Goal: Task Accomplishment & Management: Complete application form

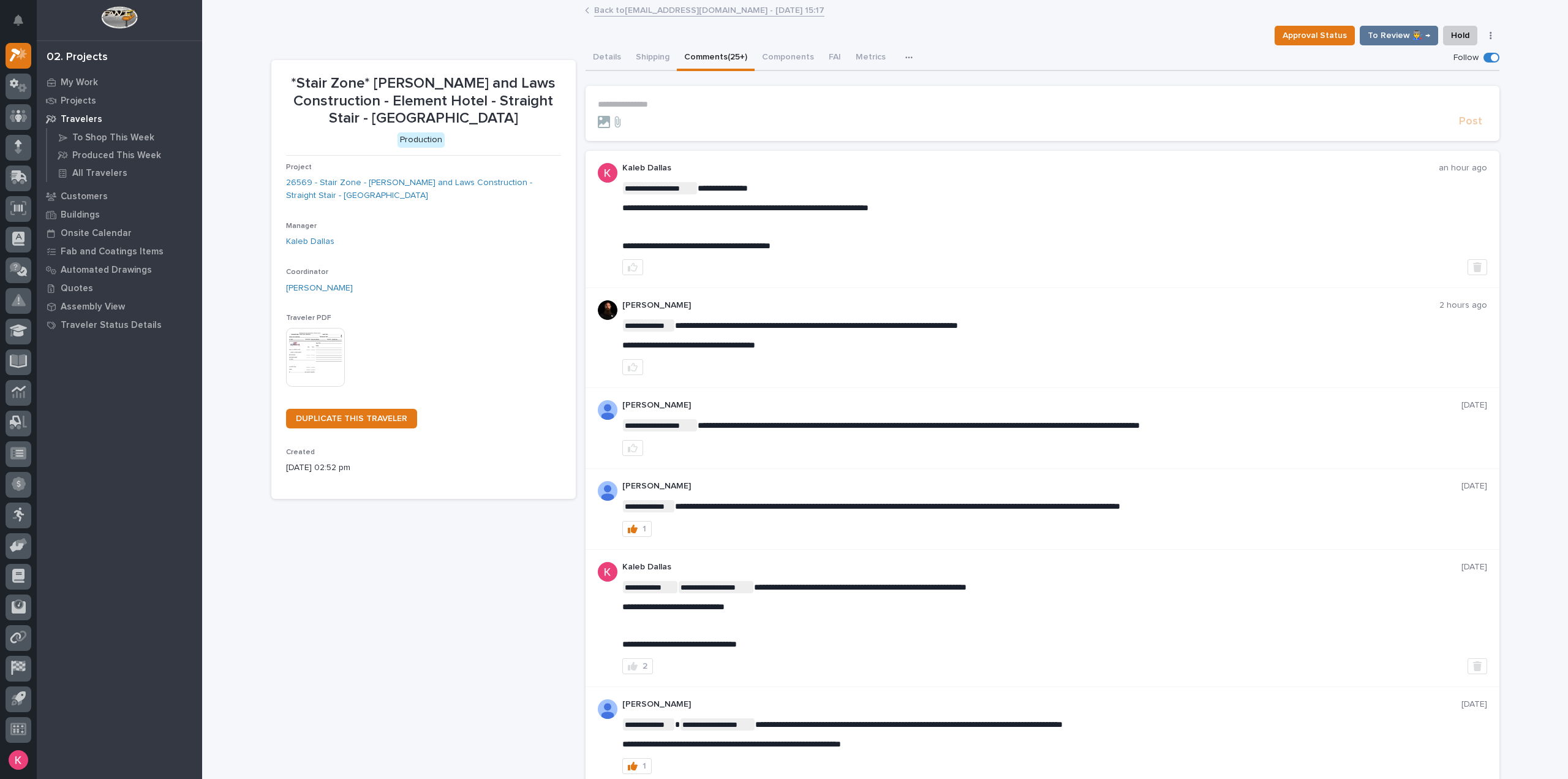
click at [691, 105] on p "**********" at bounding box center [1042, 105] width 889 height 10
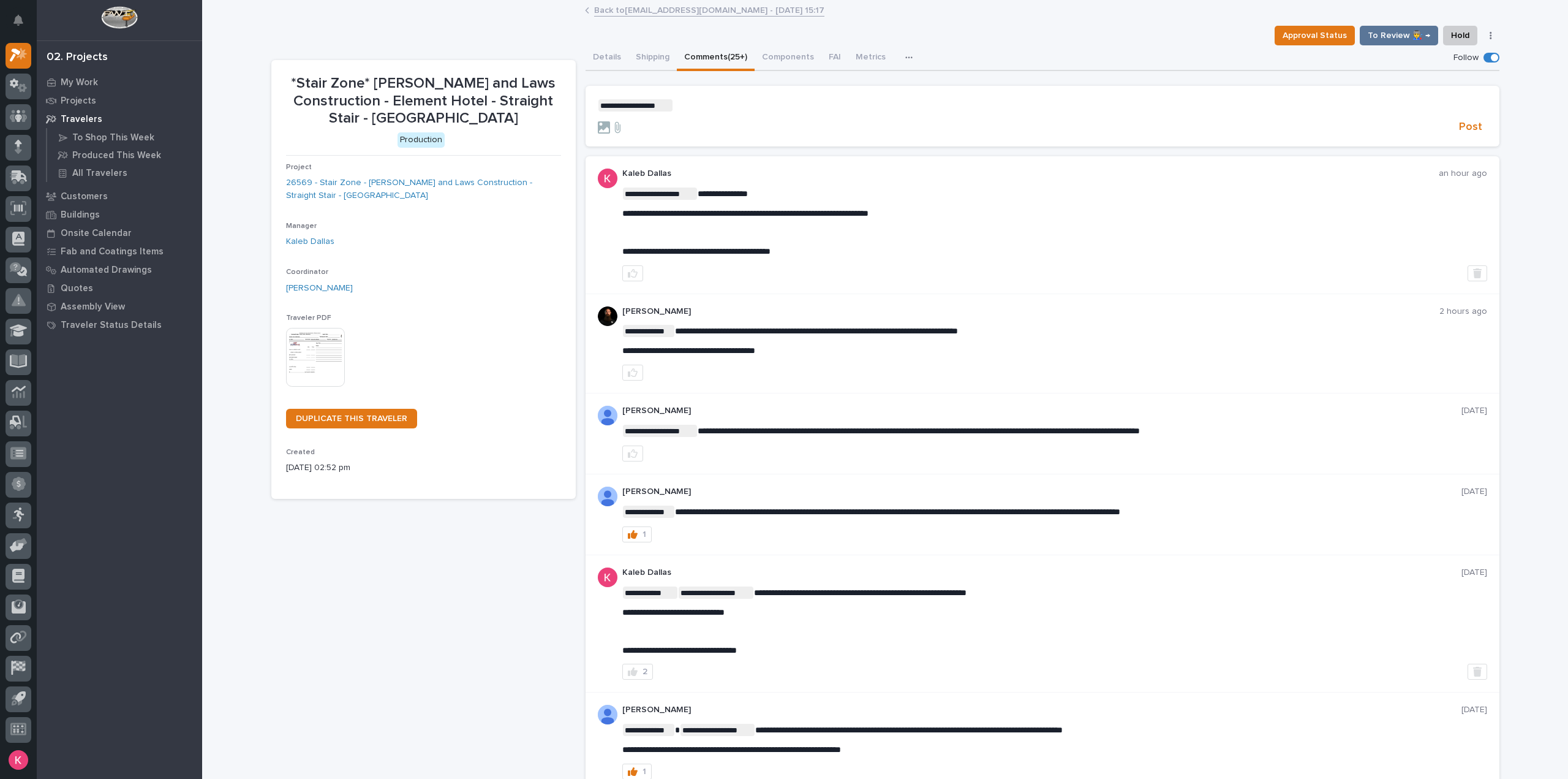
click at [691, 103] on p "**********" at bounding box center [1042, 105] width 889 height 12
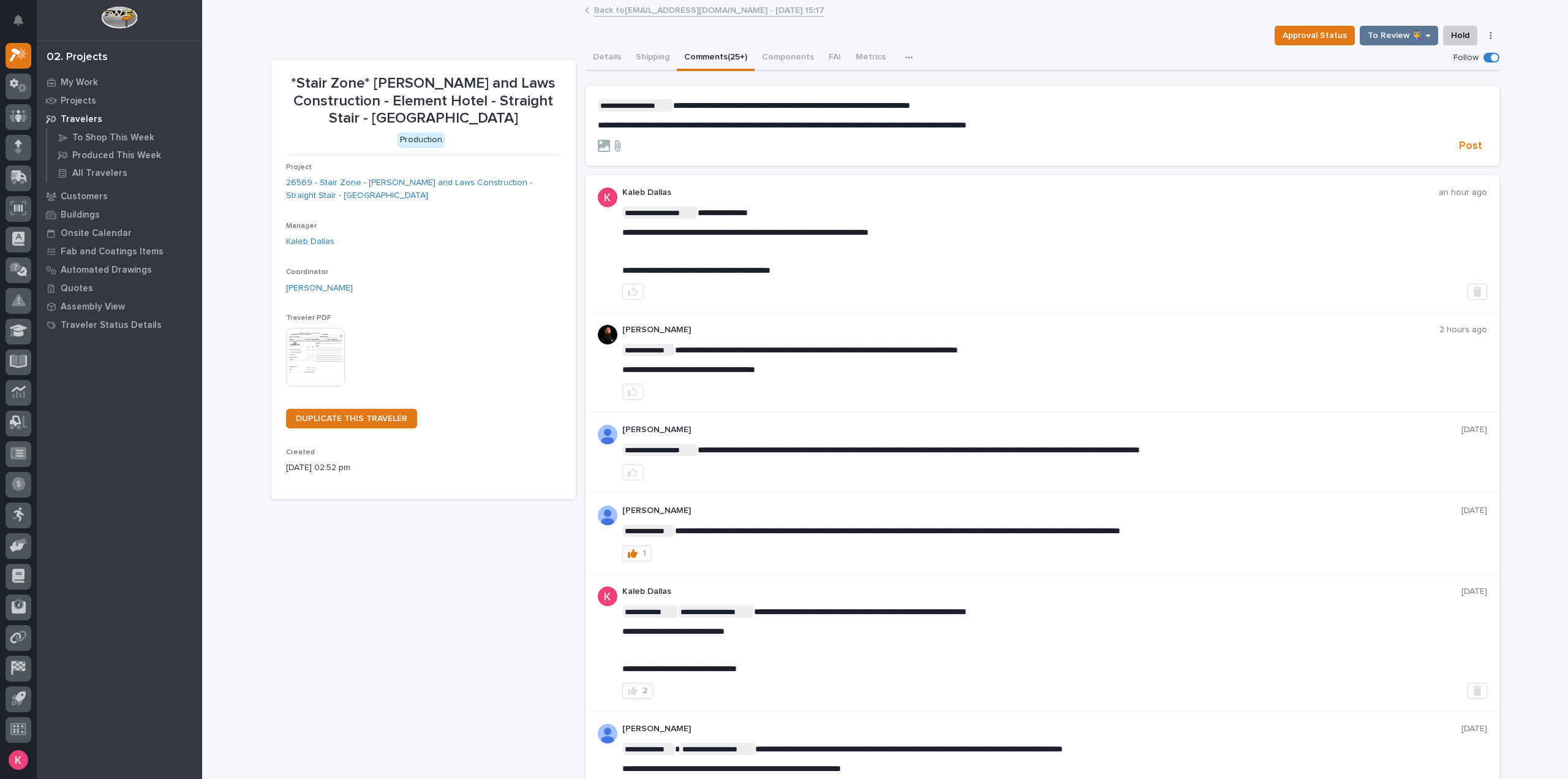
click at [615, 147] on icon at bounding box center [617, 145] width 6 height 11
click at [610, 139] on input "file" at bounding box center [610, 139] width 0 height 0
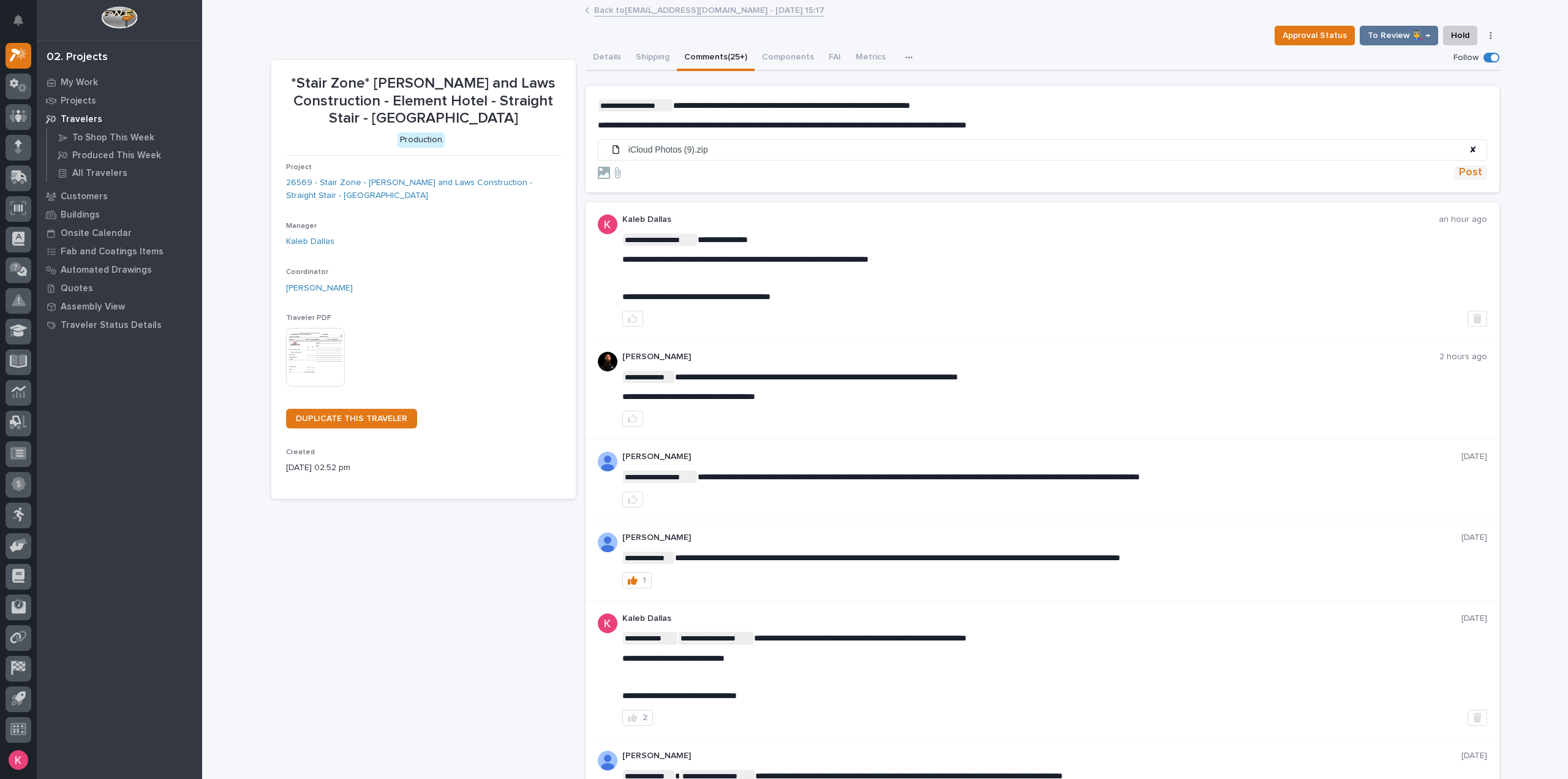
click at [1469, 148] on span "✘" at bounding box center [1473, 150] width 7 height 10
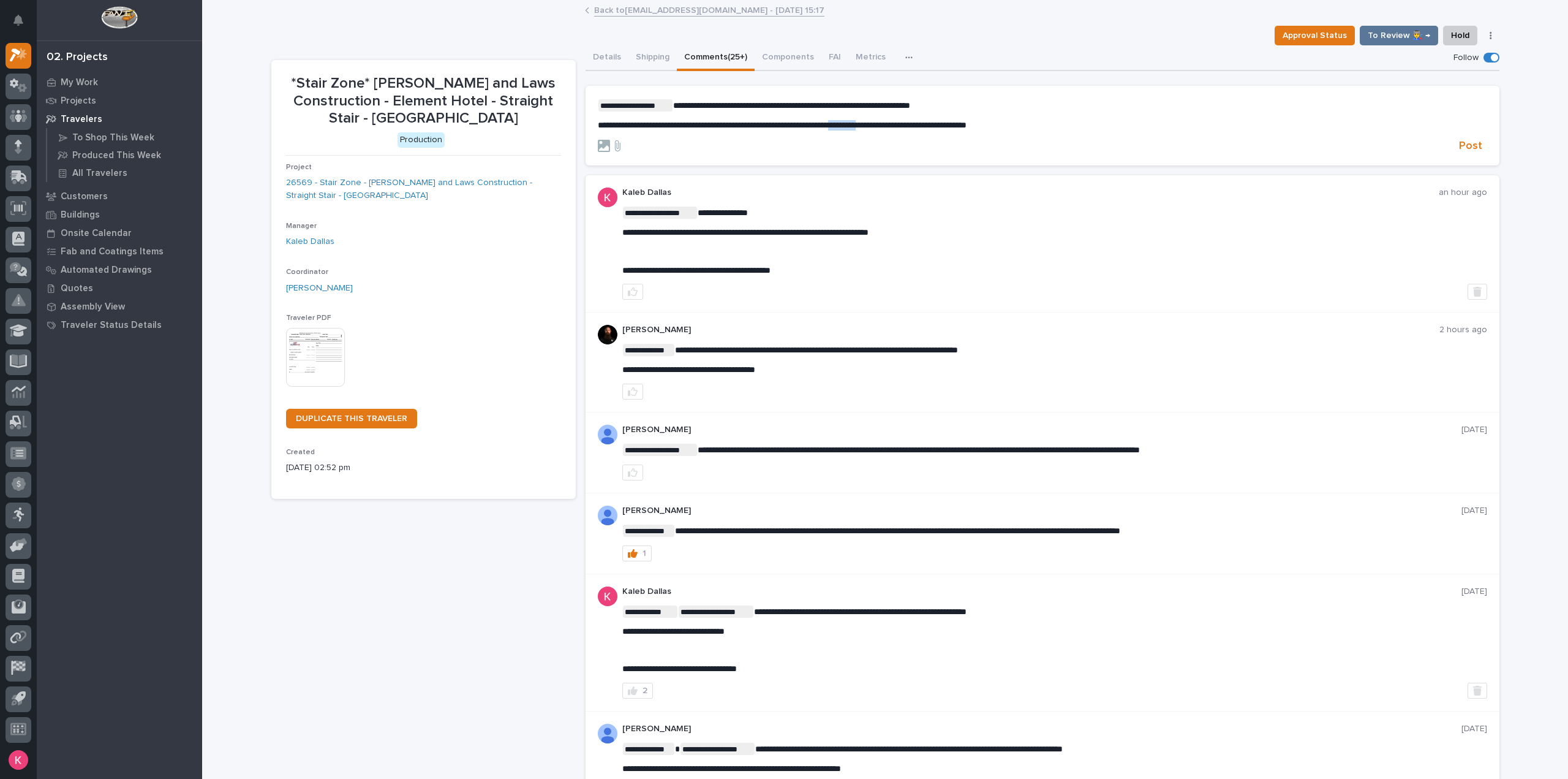
drag, startPoint x: 897, startPoint y: 125, endPoint x: 862, endPoint y: 128, distance: 35.1
click at [862, 125] on span "**********" at bounding box center [782, 125] width 369 height 8
click at [1473, 148] on span "Post" at bounding box center [1471, 147] width 23 height 14
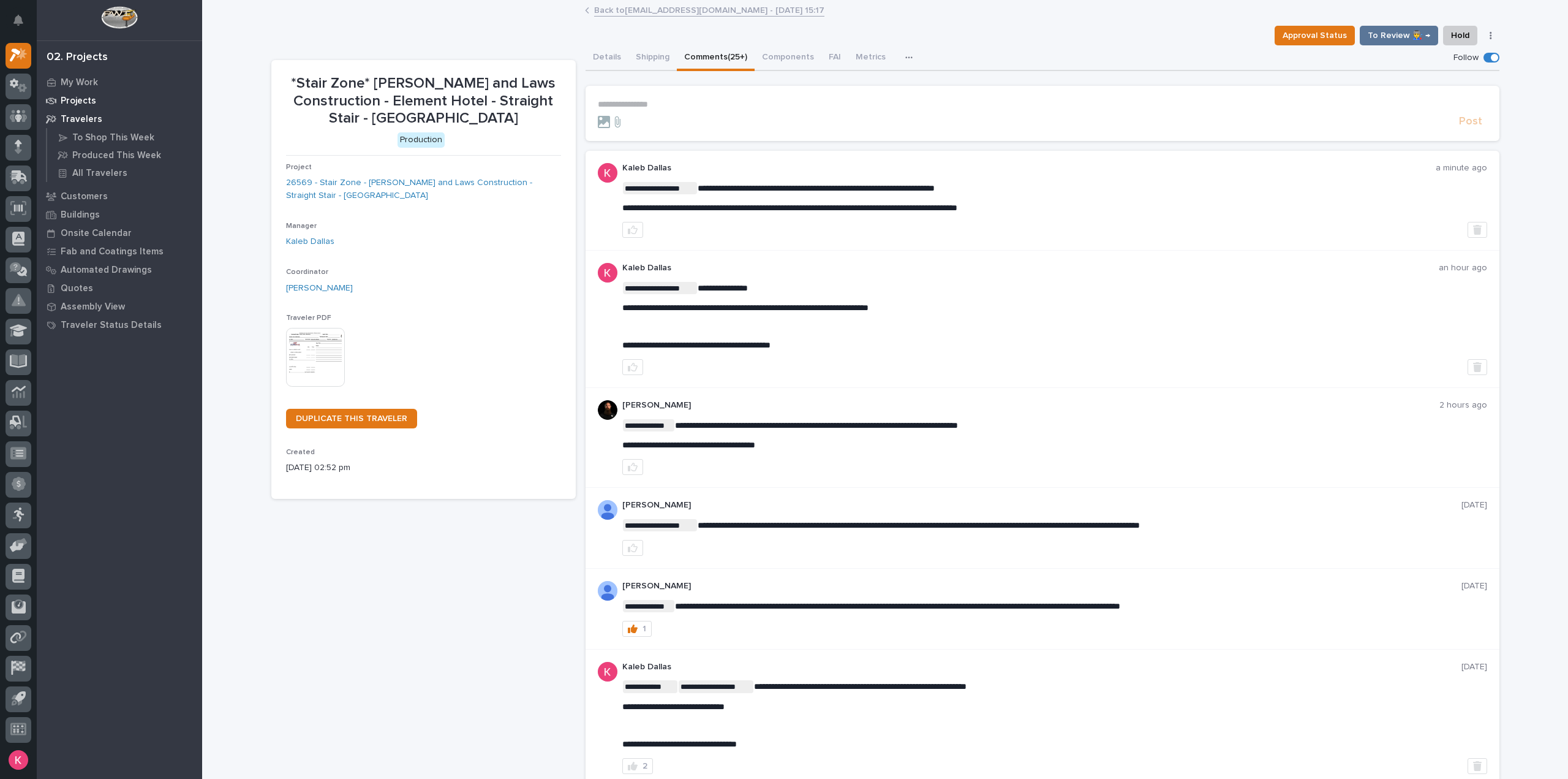
click at [70, 99] on p "Projects" at bounding box center [78, 101] width 35 height 11
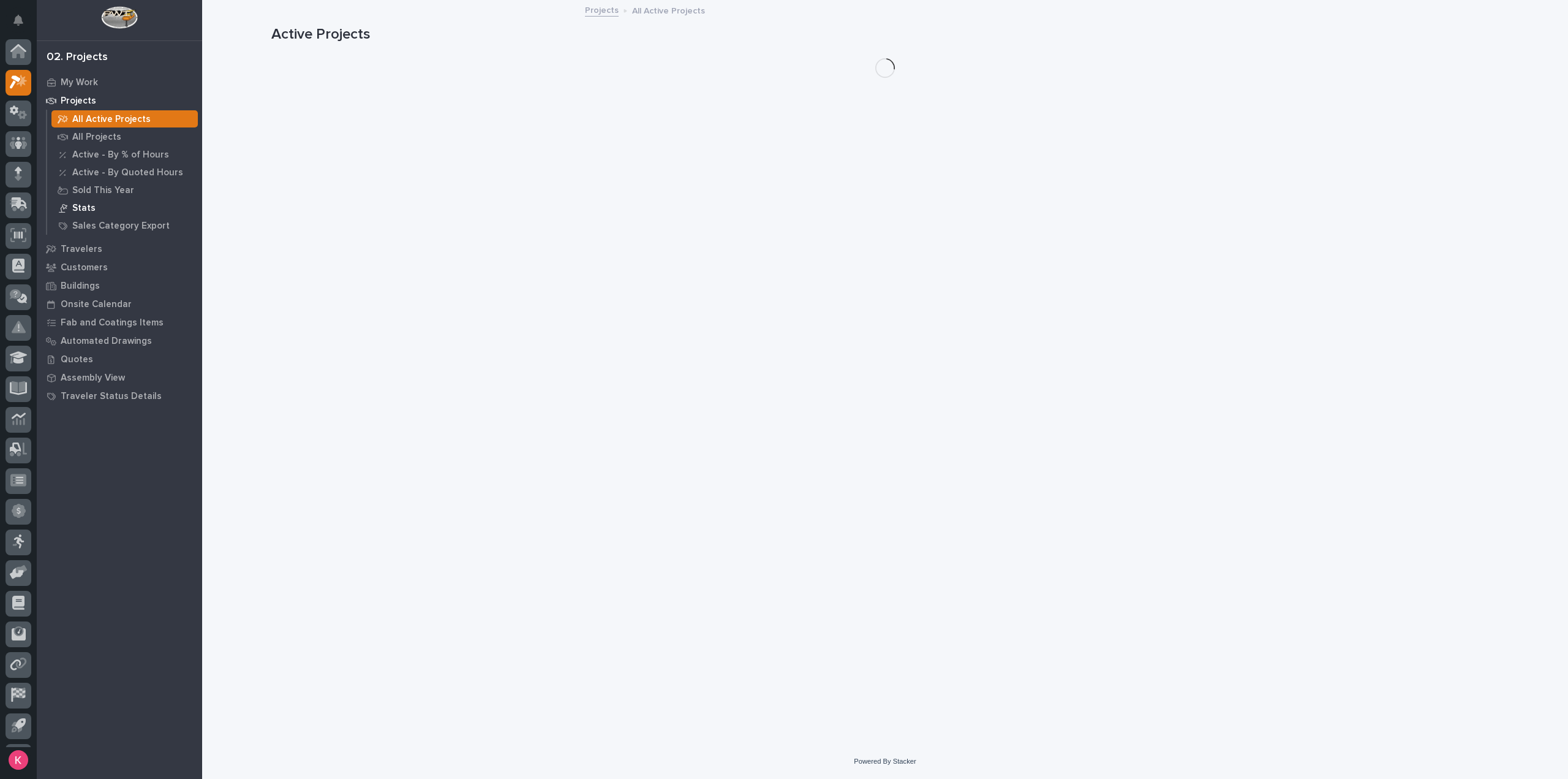
scroll to position [27, 0]
click at [74, 84] on p "My Work" at bounding box center [79, 83] width 37 height 11
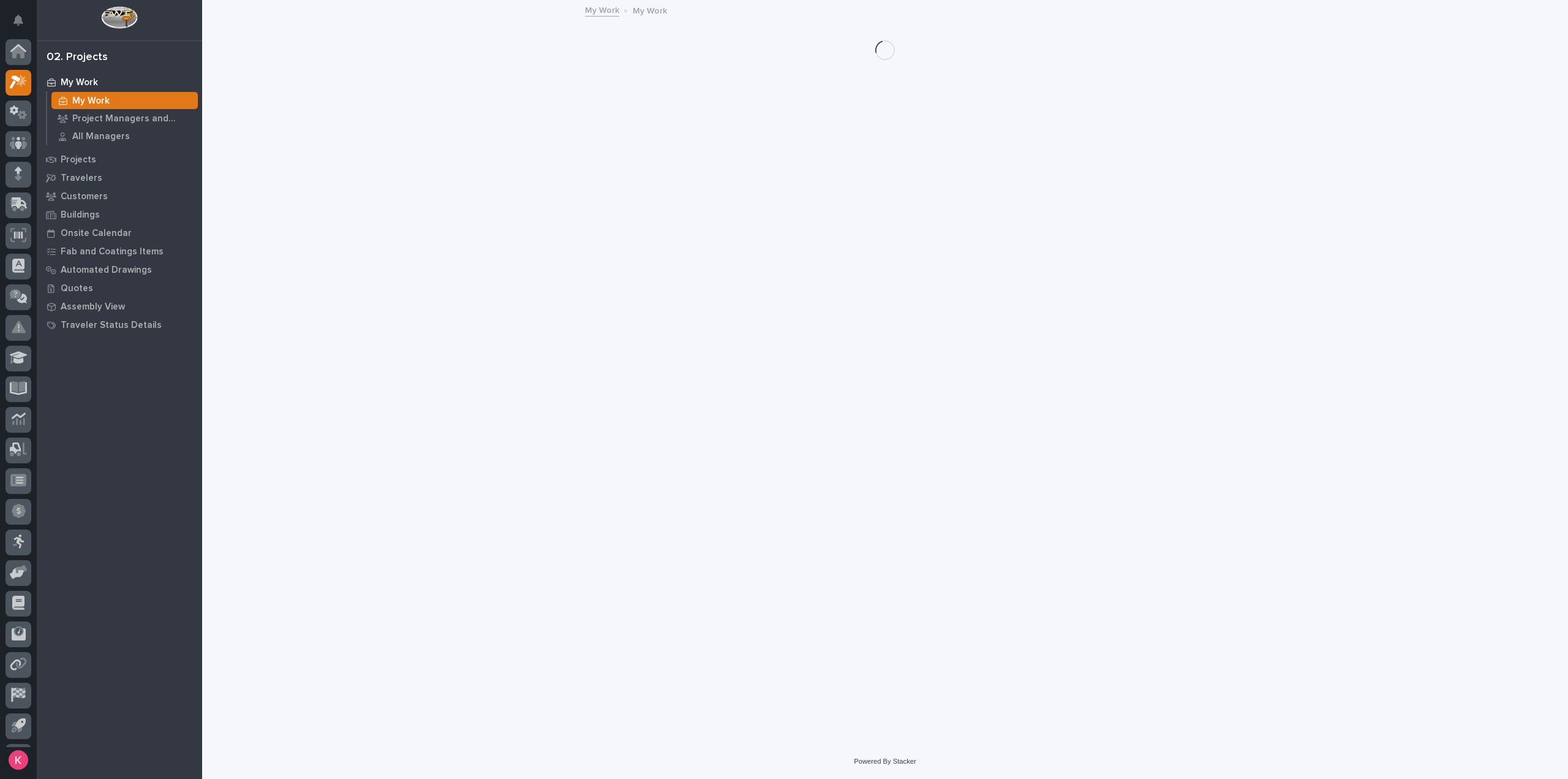
scroll to position [27, 0]
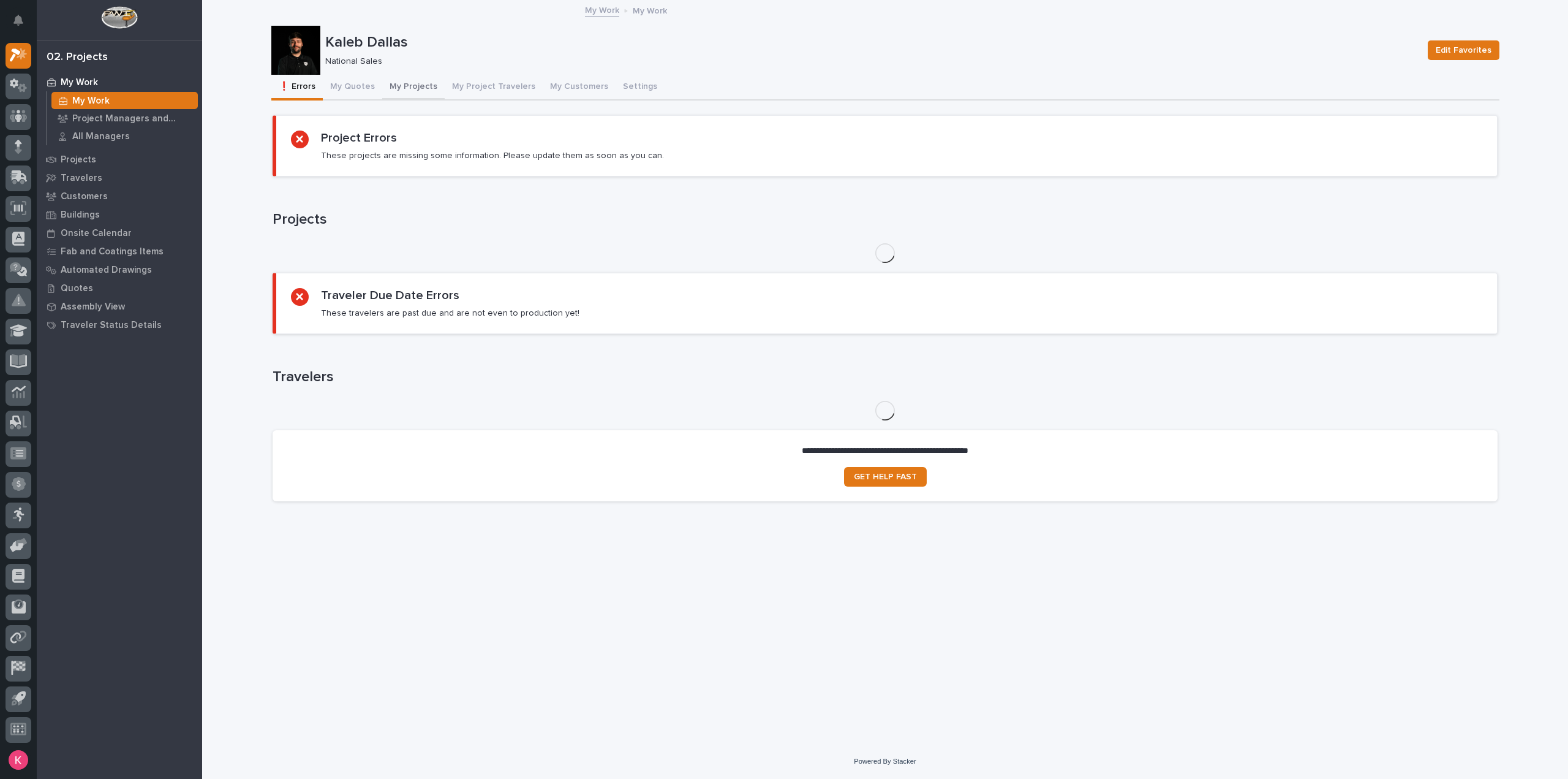
click at [406, 85] on button "My Projects" at bounding box center [413, 88] width 63 height 26
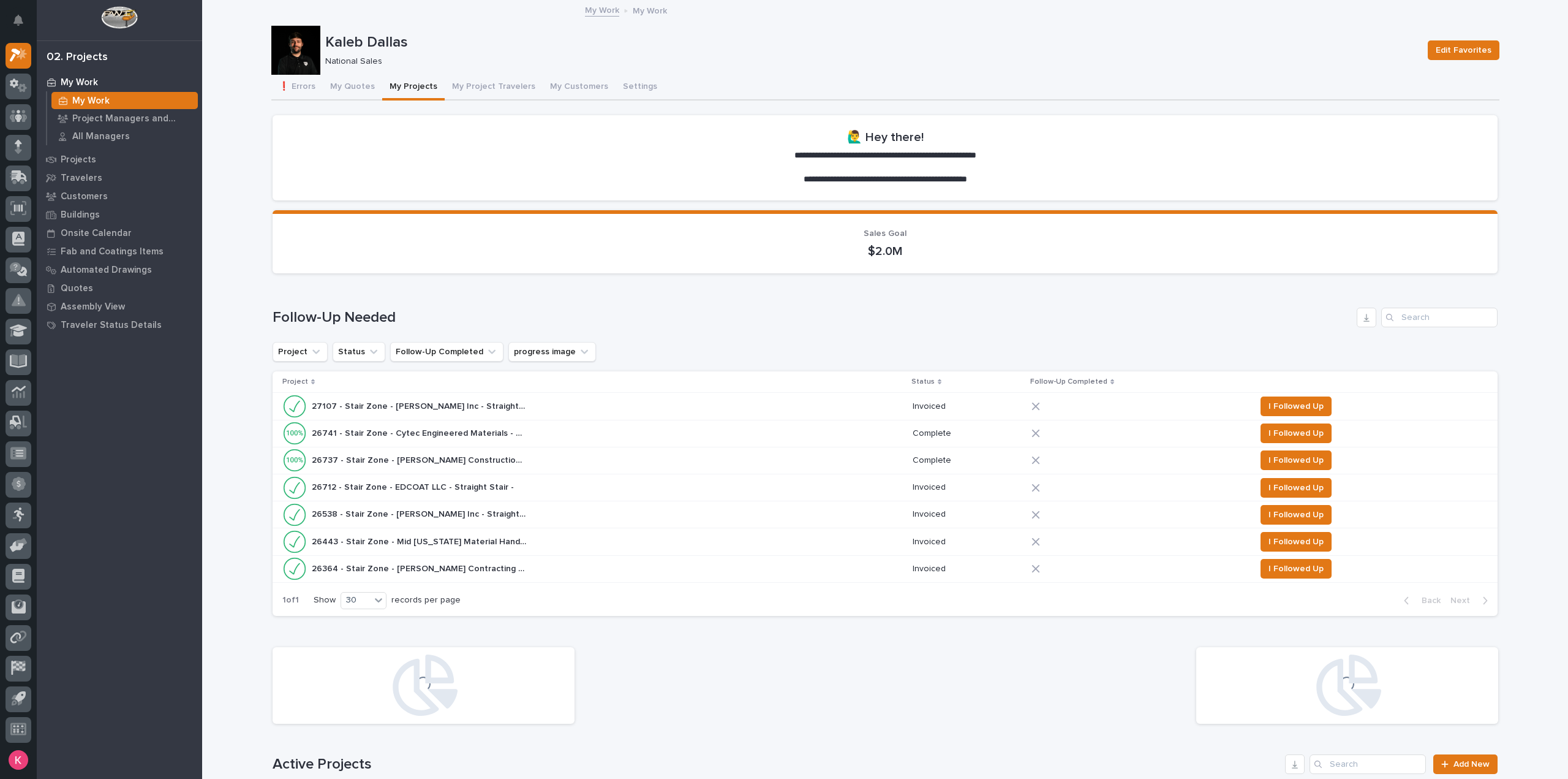
scroll to position [429, 0]
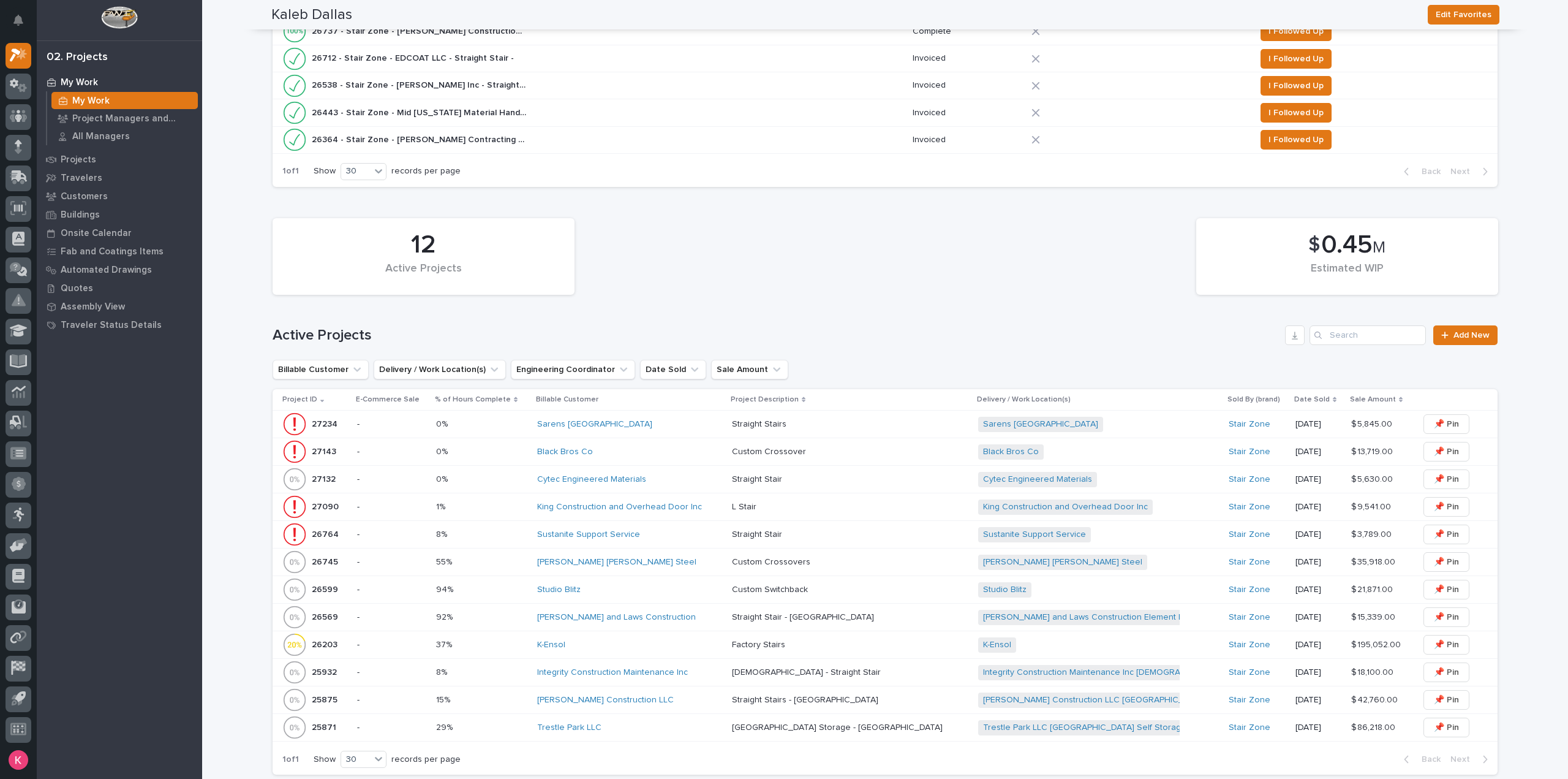
click at [634, 425] on div "Sarens [GEOGRAPHIC_DATA]" at bounding box center [630, 424] width 185 height 10
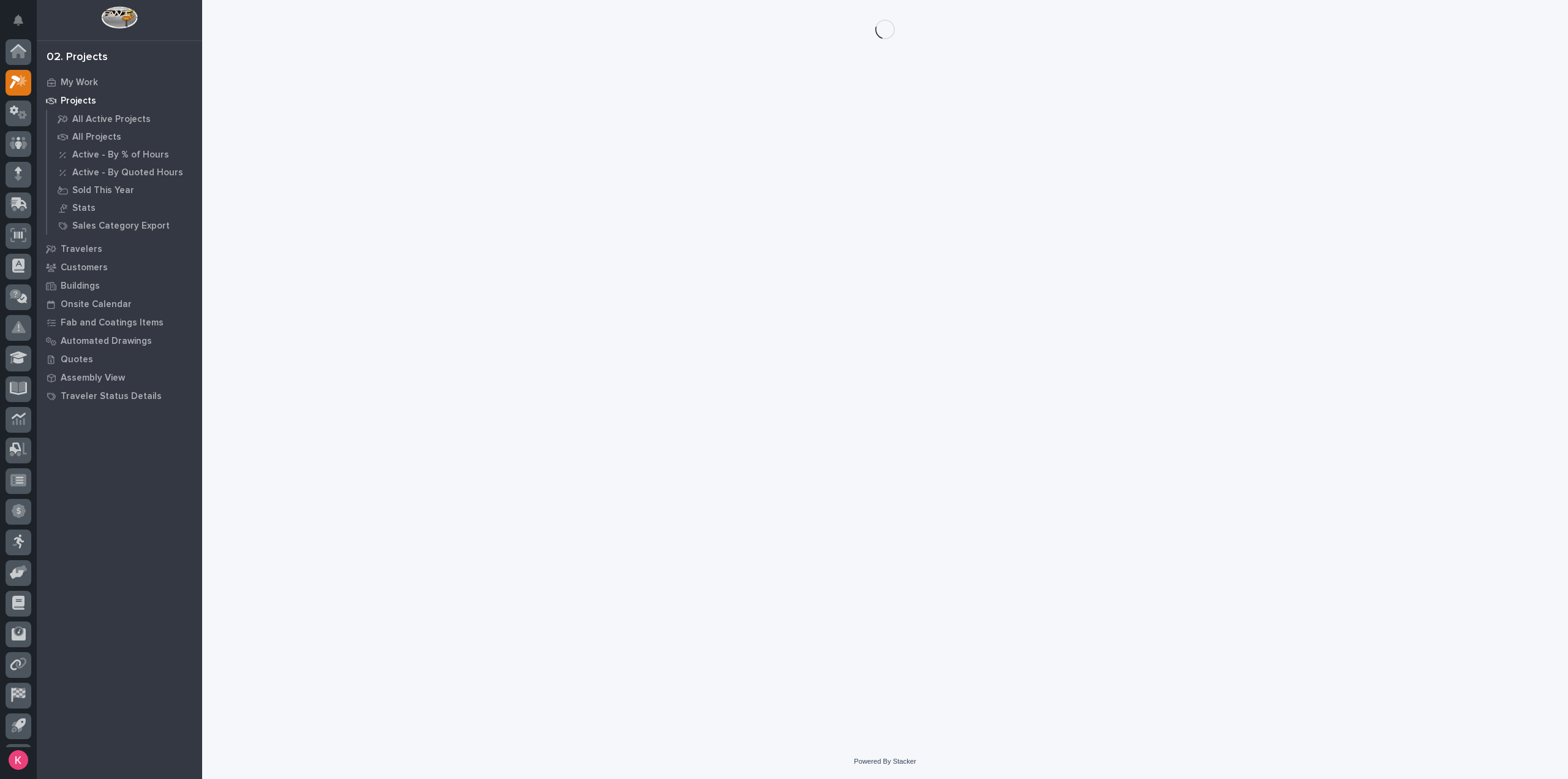
scroll to position [27, 0]
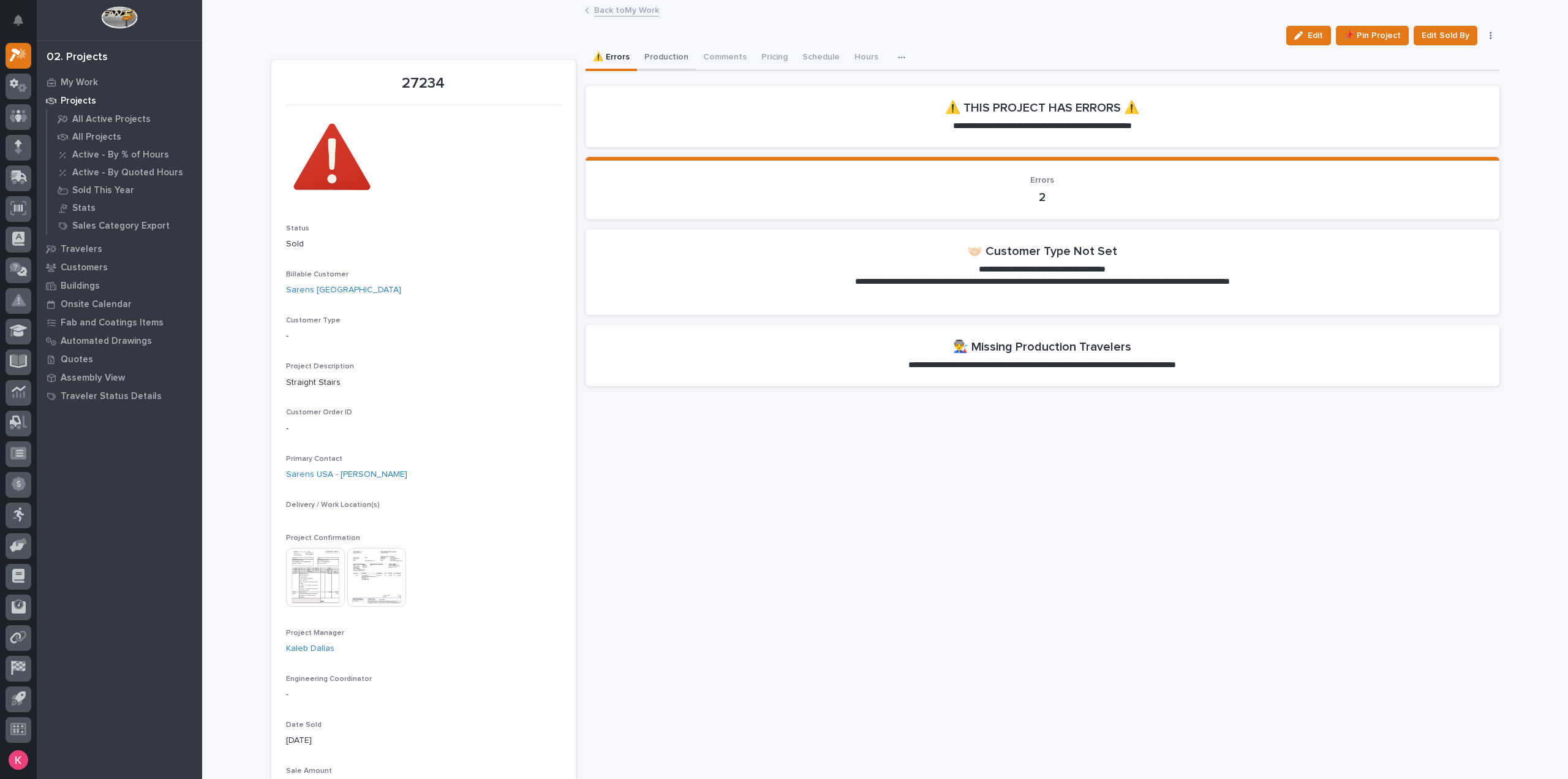
click at [664, 64] on button "Production" at bounding box center [666, 58] width 59 height 26
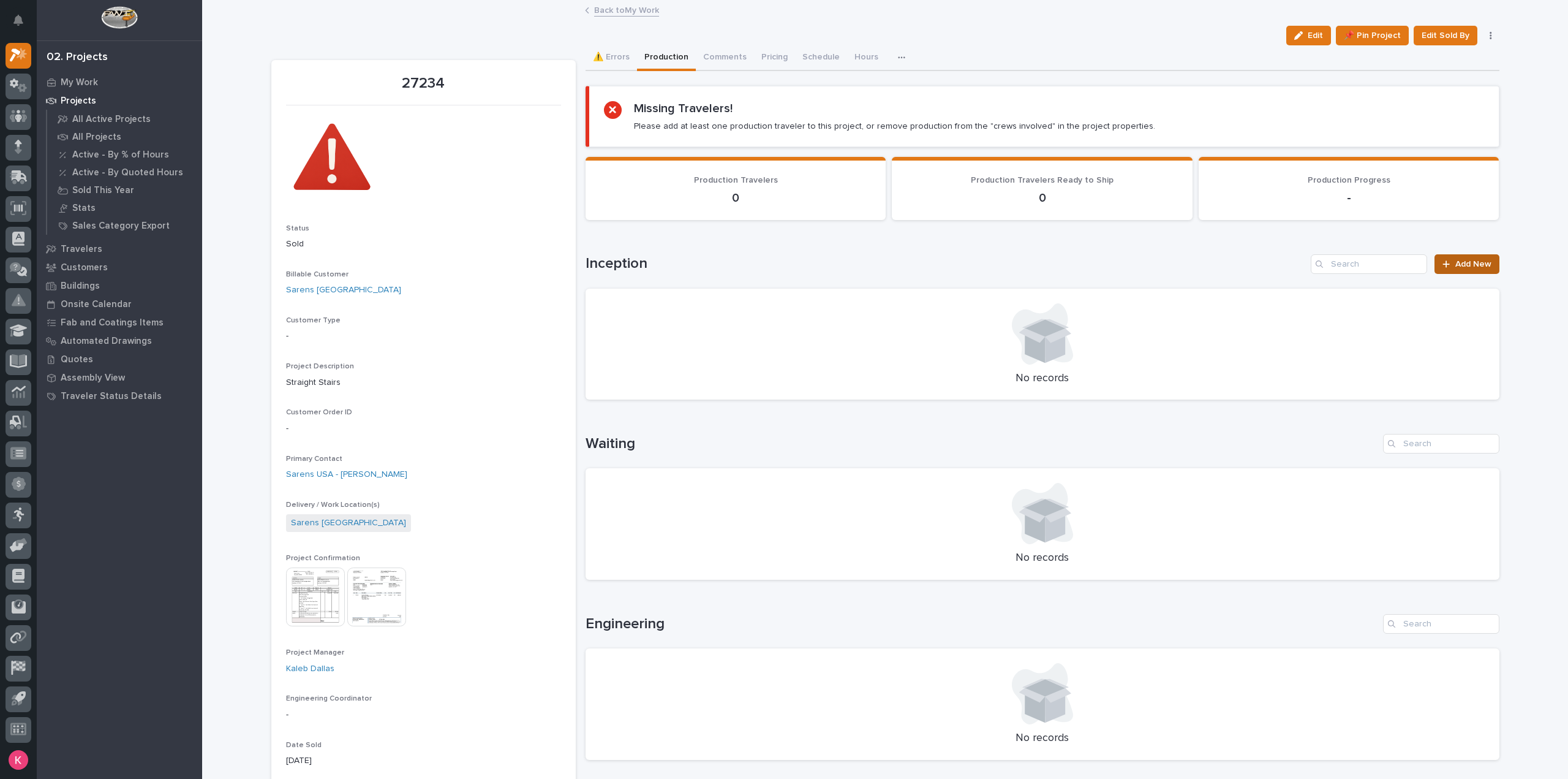
click at [1470, 258] on link "Add New" at bounding box center [1467, 264] width 65 height 19
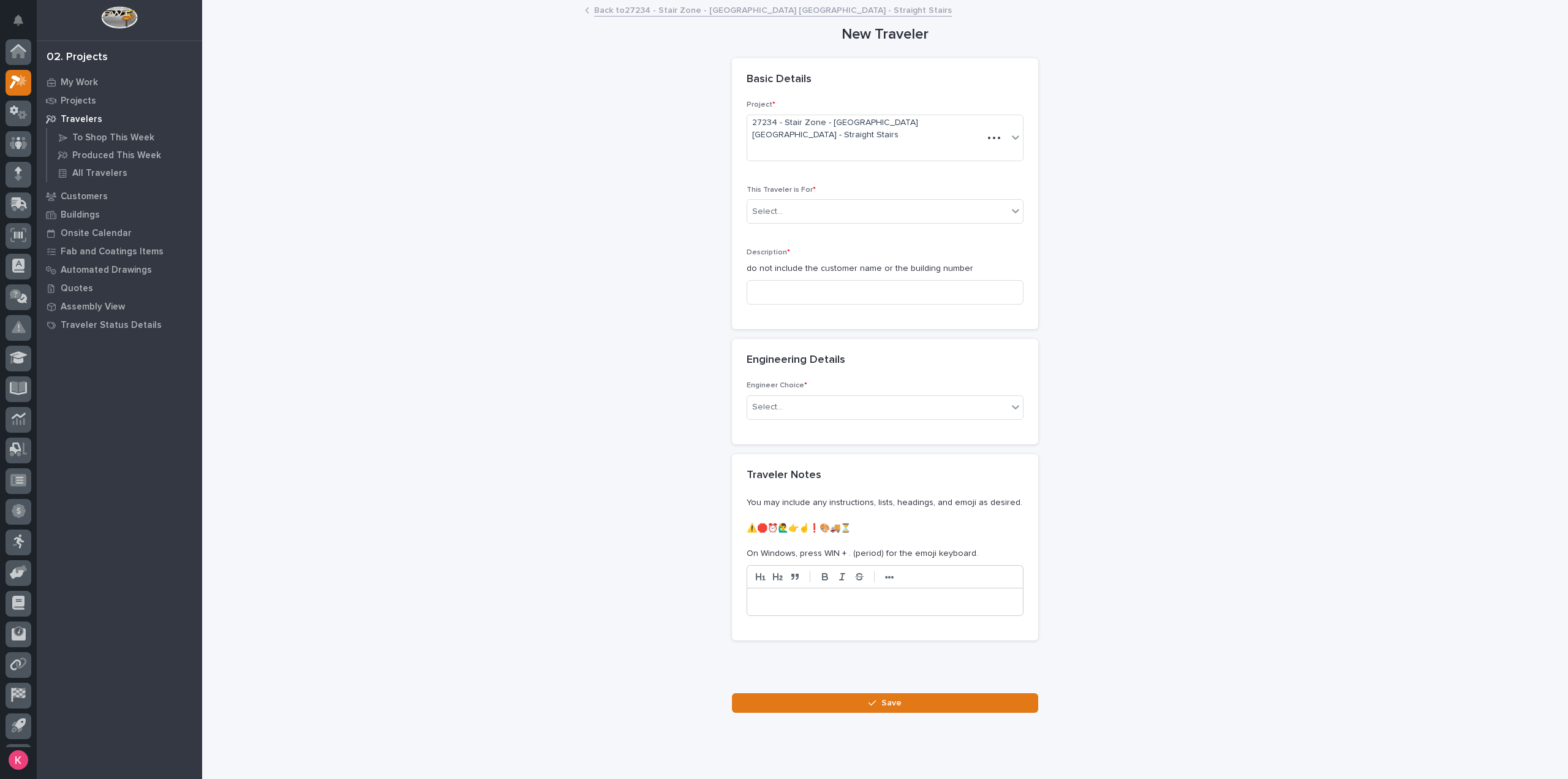
scroll to position [27, 0]
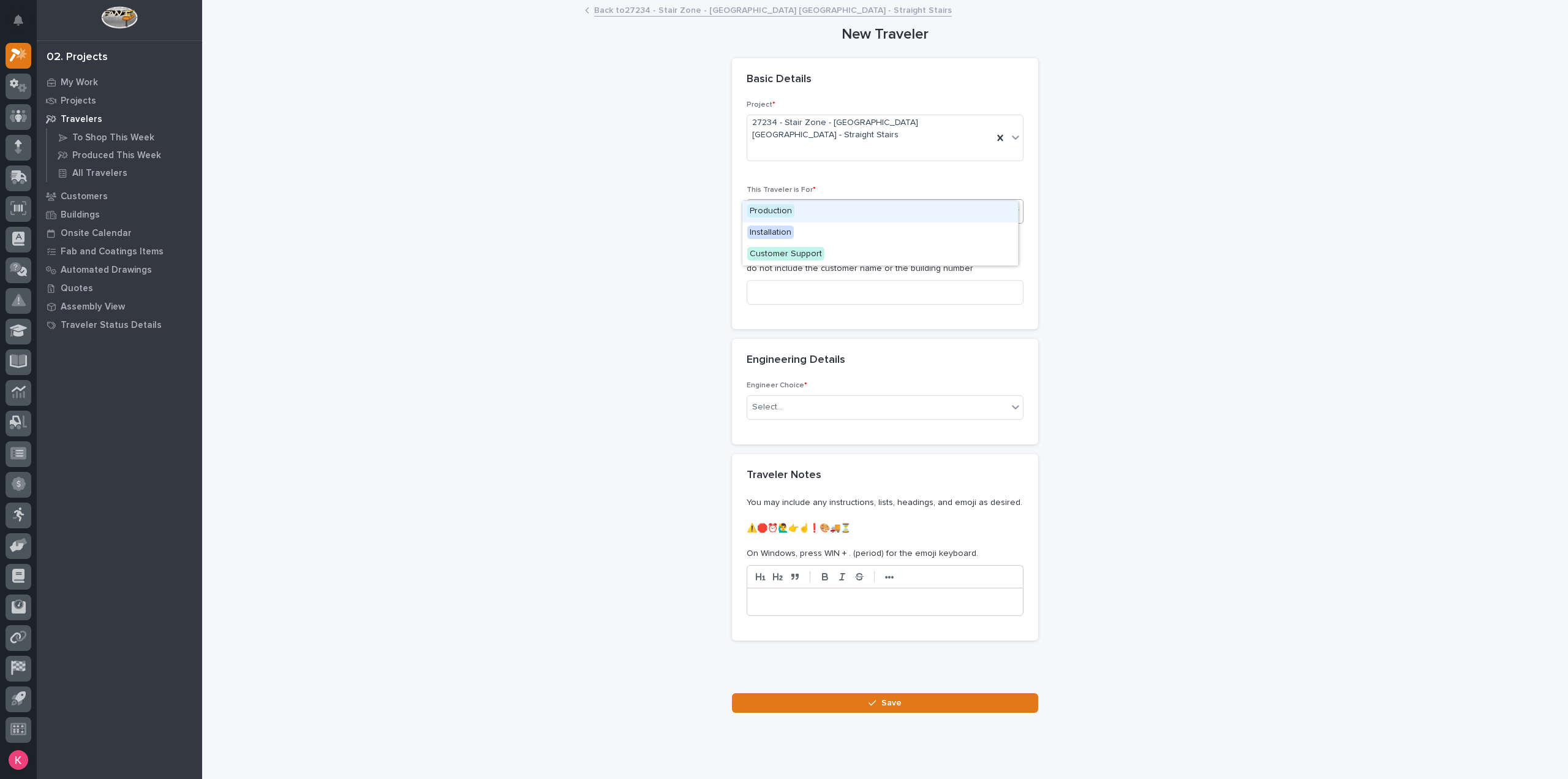
click at [819, 201] on div "Select..." at bounding box center [877, 211] width 261 height 20
click at [794, 207] on div "Production" at bounding box center [880, 211] width 275 height 21
click at [800, 253] on div "Description * do not include the customer name or the building number" at bounding box center [884, 281] width 277 height 66
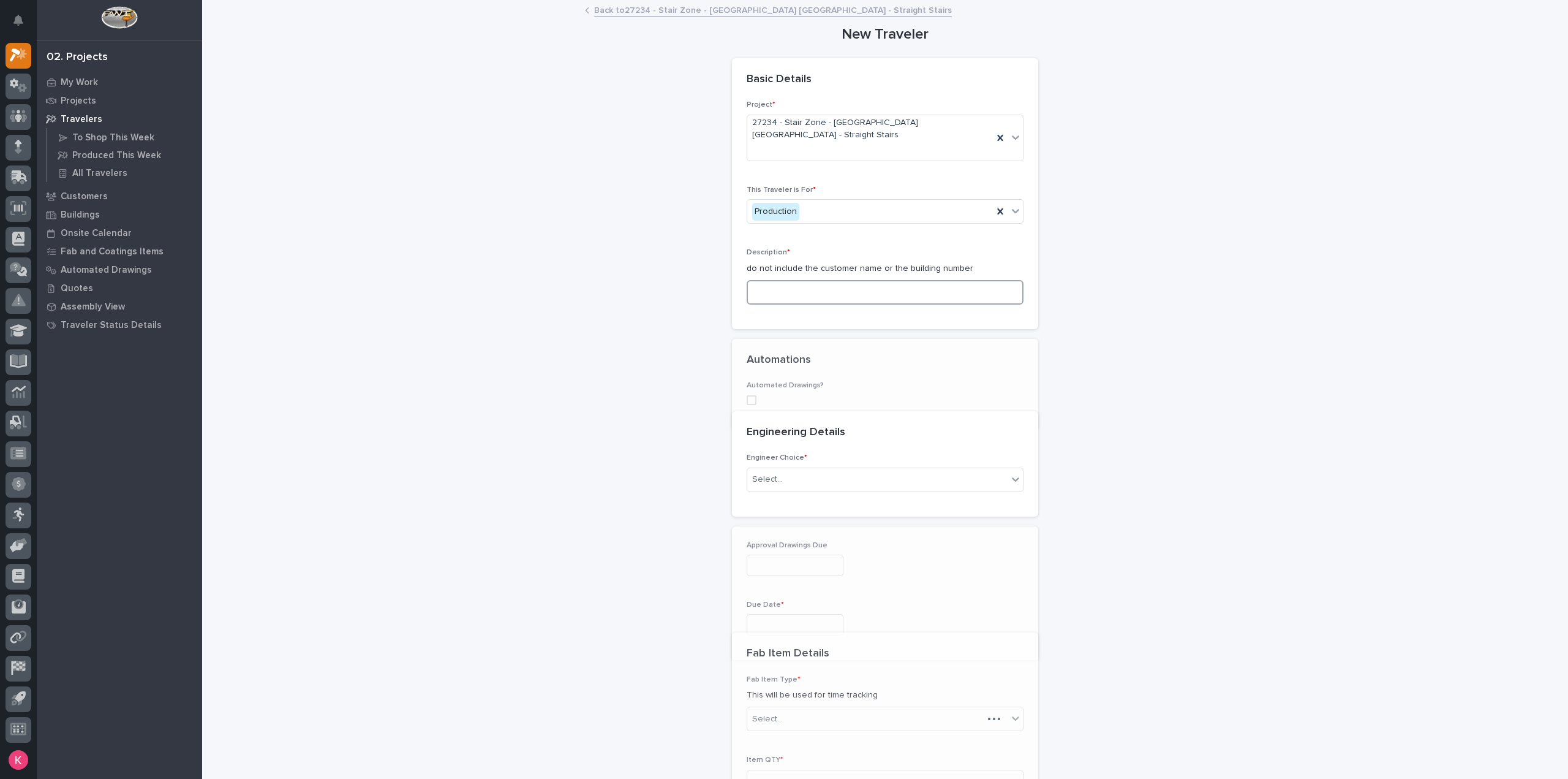
click at [806, 280] on input at bounding box center [884, 292] width 277 height 25
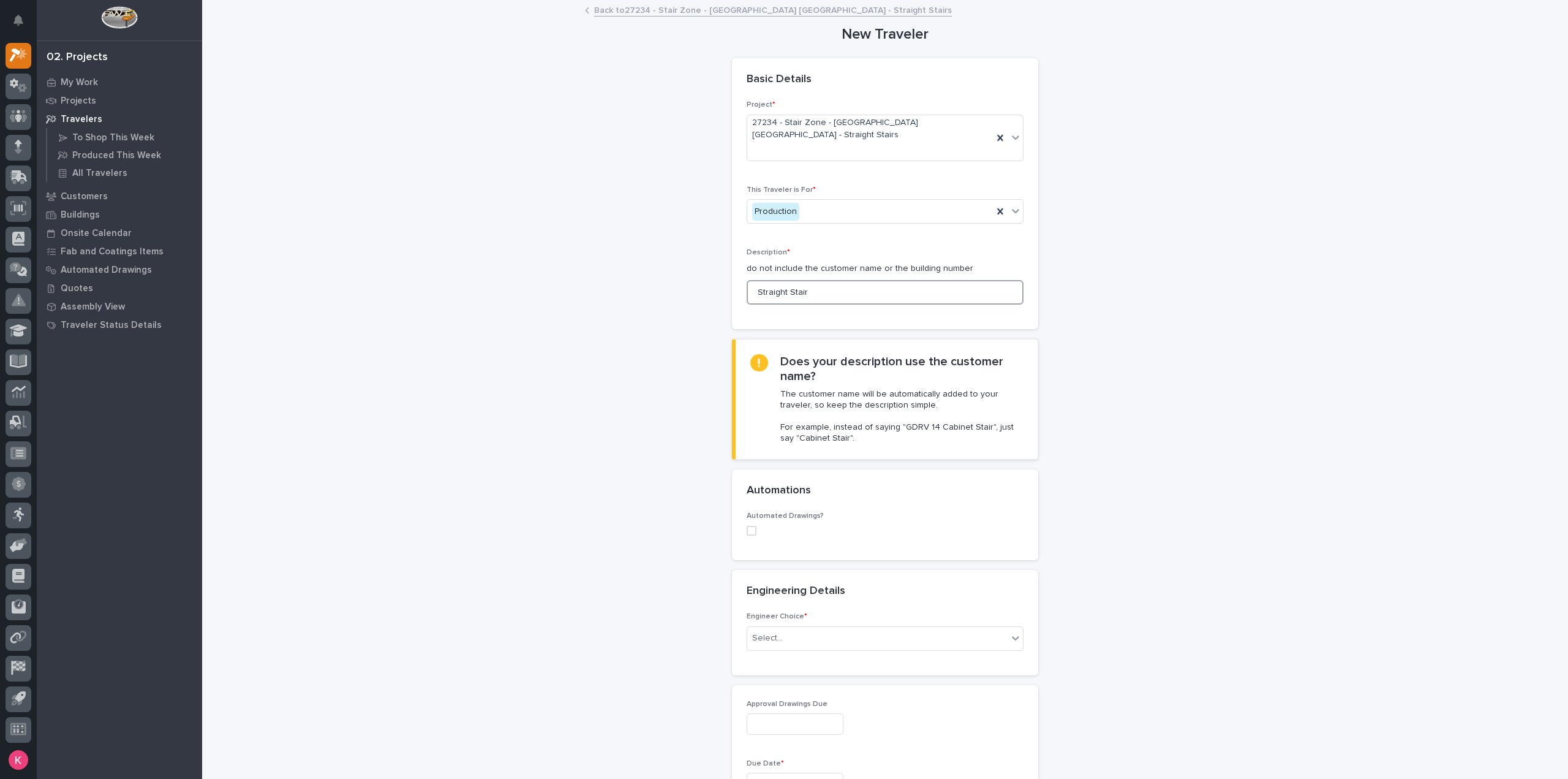
type input "Straight Stair"
click at [748, 526] on span at bounding box center [751, 531] width 10 height 10
click at [791, 600] on div "Select..." at bounding box center [877, 610] width 261 height 20
type input "*****"
click at [808, 611] on div "ST #41144" at bounding box center [880, 610] width 275 height 21
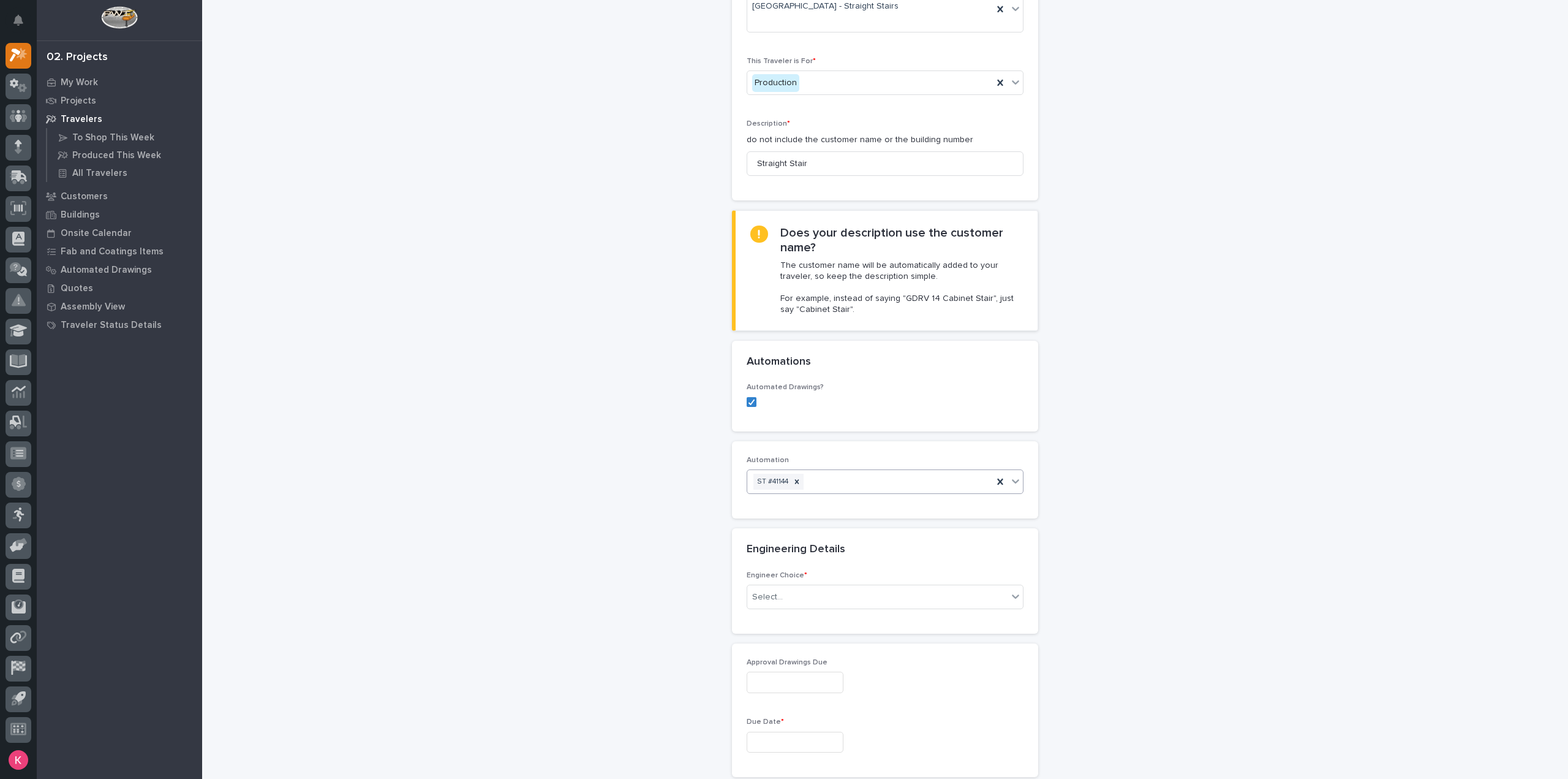
scroll to position [184, 0]
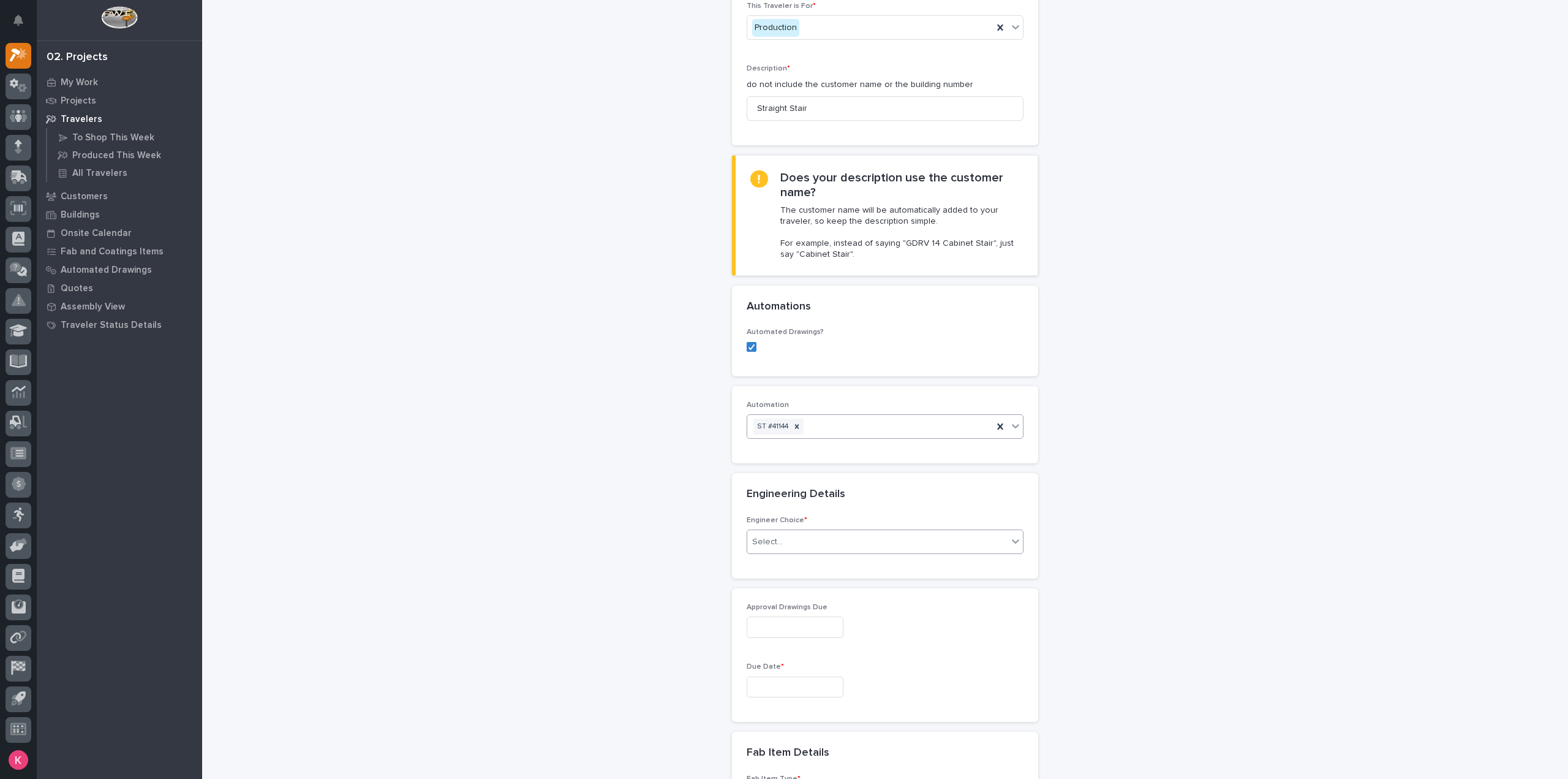
click at [783, 532] on div "Select..." at bounding box center [877, 541] width 261 height 20
click at [784, 587] on div "I know who will draw this" at bounding box center [880, 583] width 275 height 21
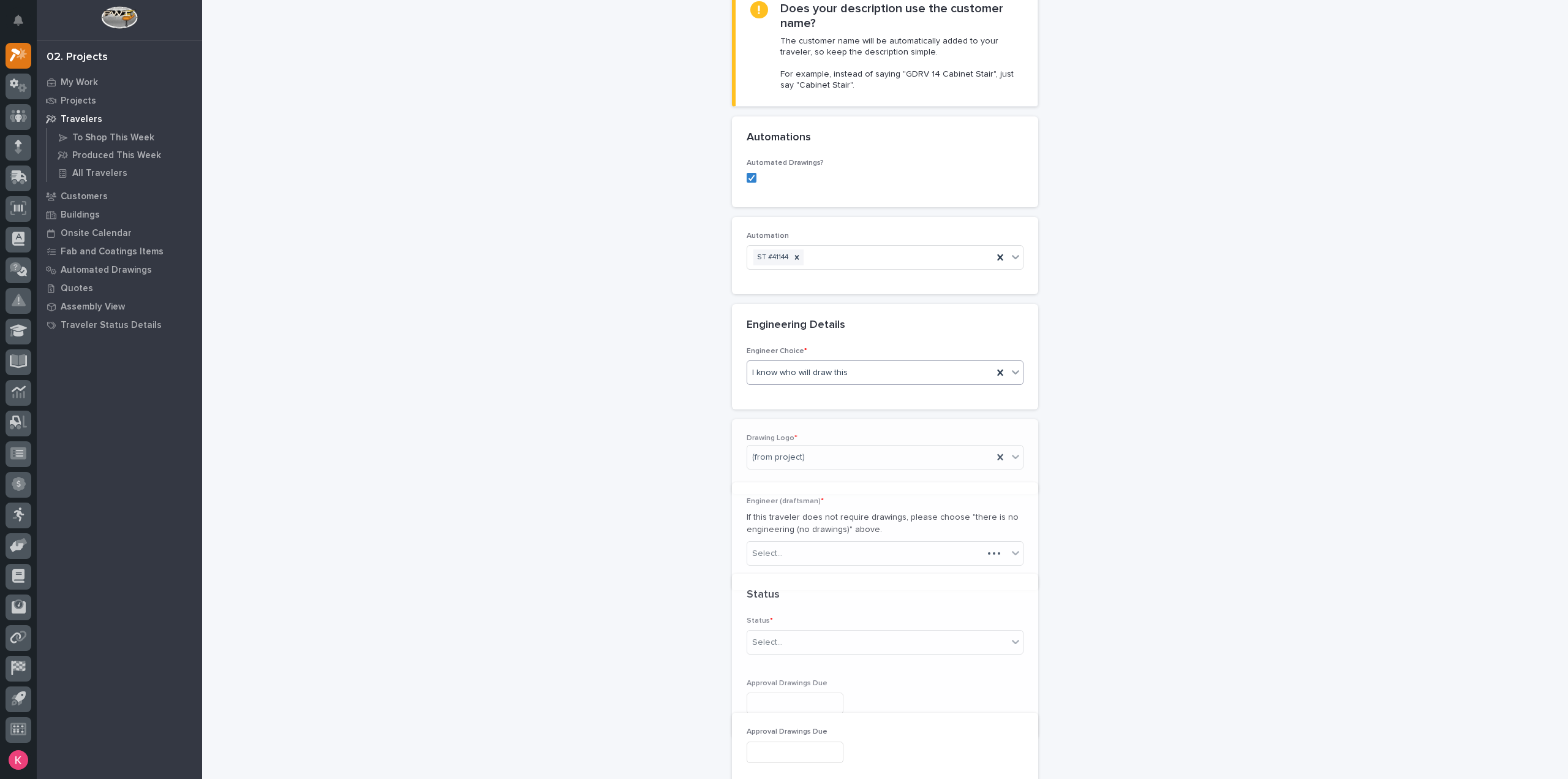
scroll to position [371, 0]
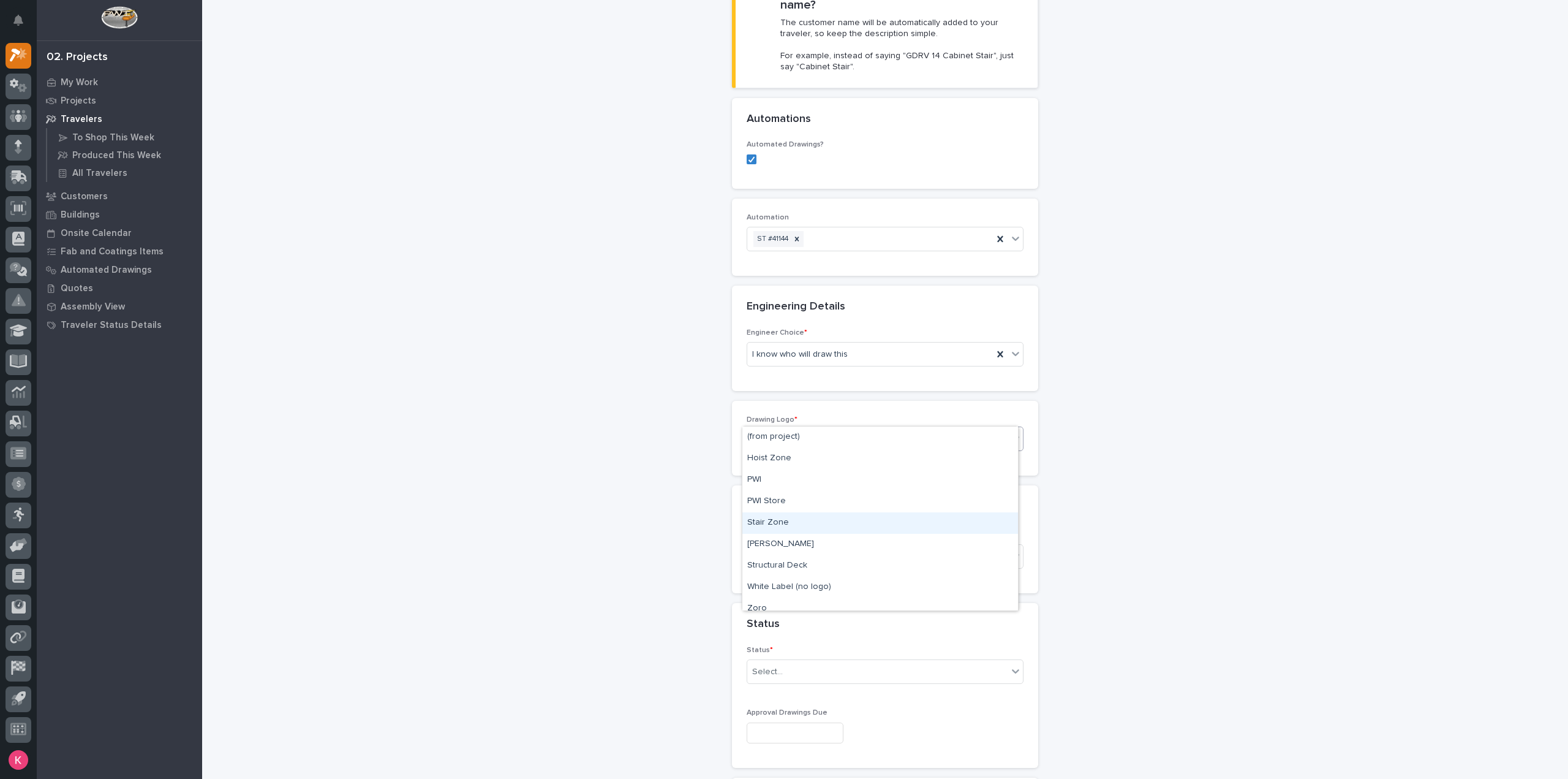
click at [789, 521] on div "Stair Zone" at bounding box center [880, 523] width 275 height 21
click at [783, 547] on div "Select..." at bounding box center [877, 556] width 261 height 20
type input "*****"
click at [784, 554] on div "Kaleb Dallas" at bounding box center [880, 554] width 275 height 21
click at [786, 646] on div "Status * Select..." at bounding box center [884, 670] width 277 height 48
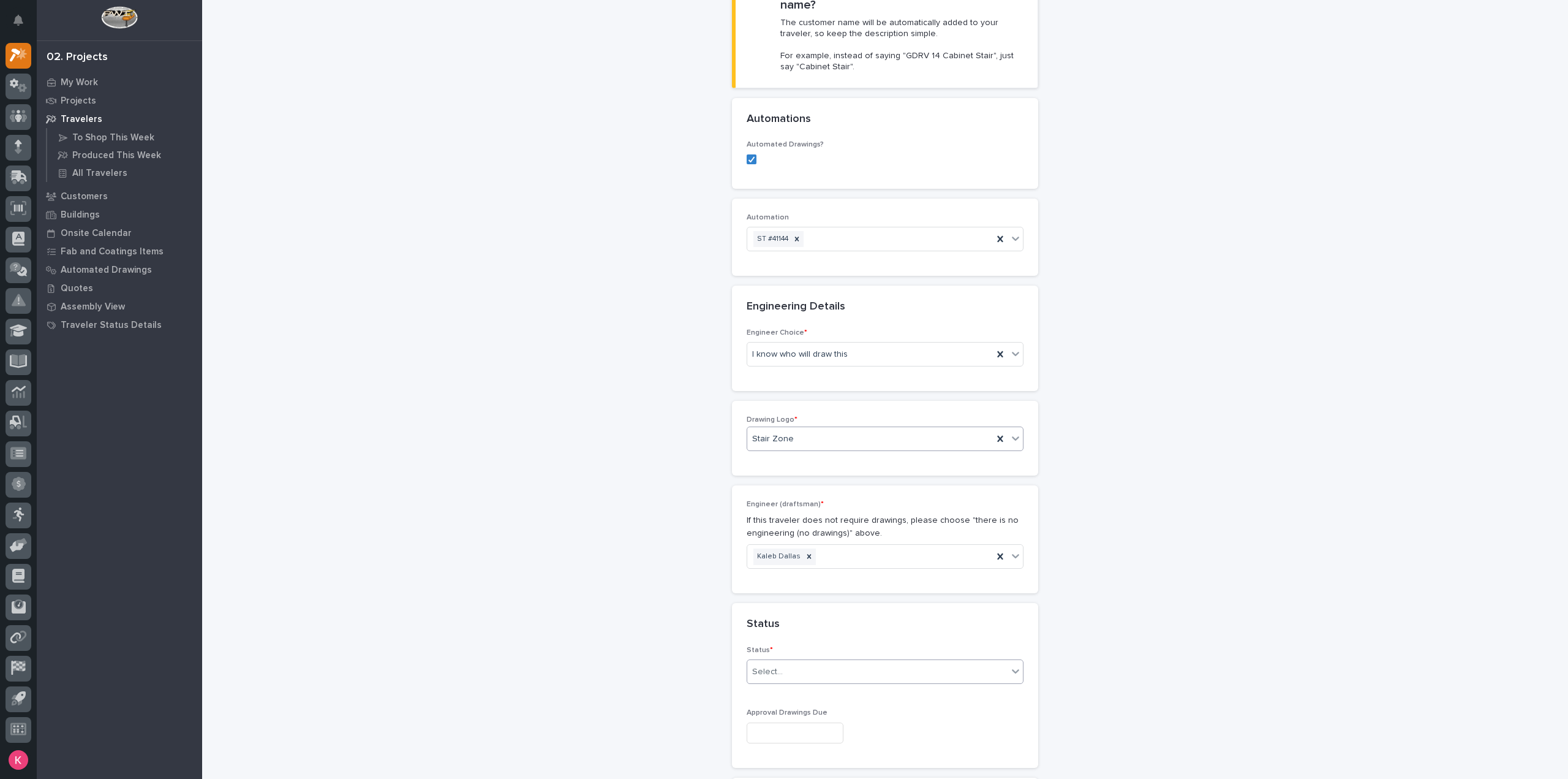
click at [787, 662] on div "Select..." at bounding box center [877, 671] width 261 height 20
click at [789, 669] on div "Sold (no traveler printed)" at bounding box center [880, 669] width 275 height 21
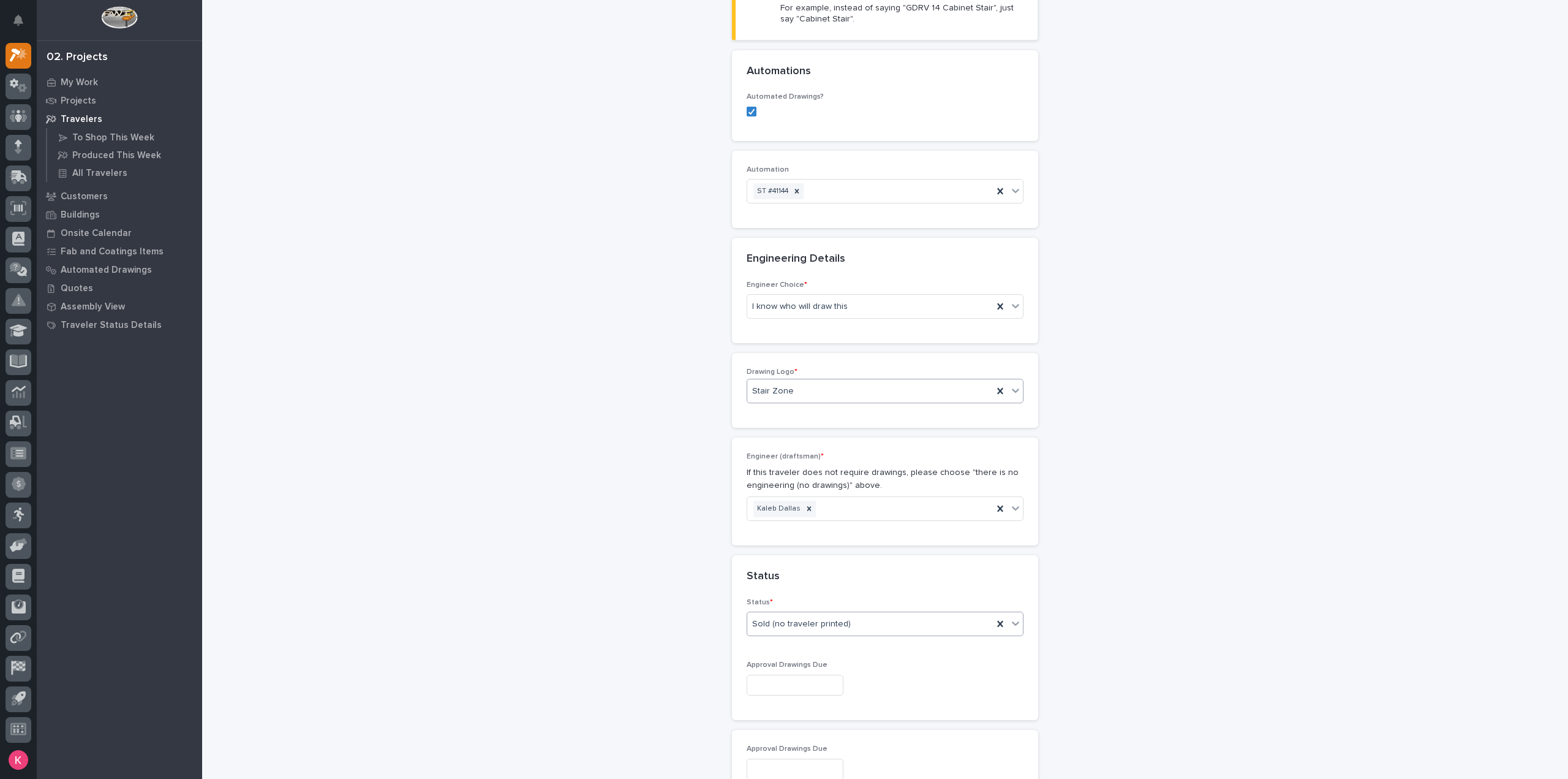
scroll to position [616, 0]
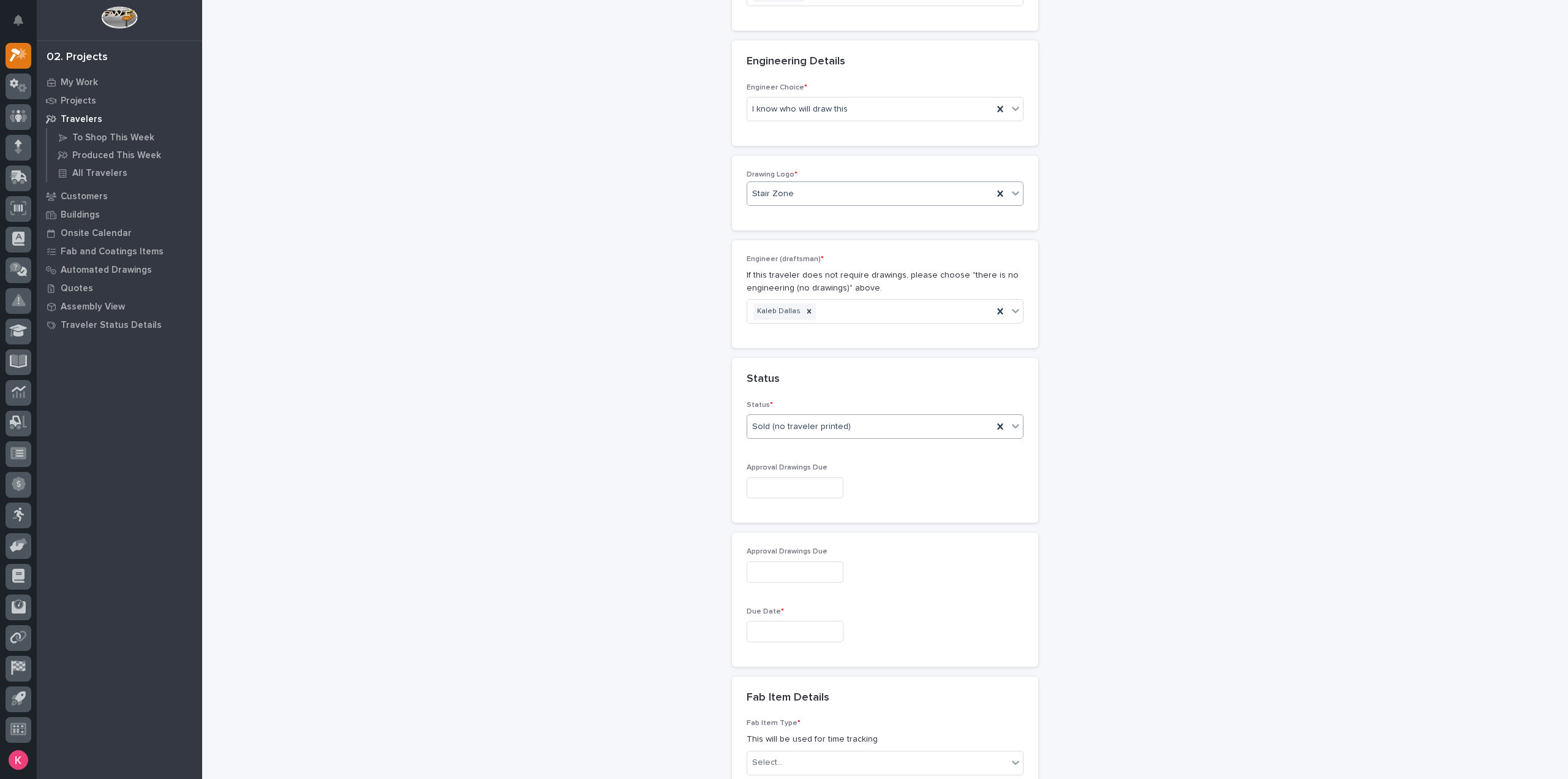
click at [819, 478] on input "text" at bounding box center [795, 488] width 97 height 21
click at [788, 621] on input "text" at bounding box center [795, 631] width 97 height 21
click at [850, 411] on button "Next Month" at bounding box center [849, 415] width 19 height 19
click at [749, 506] on div "13" at bounding box center [747, 505] width 17 height 17
type input "**********"
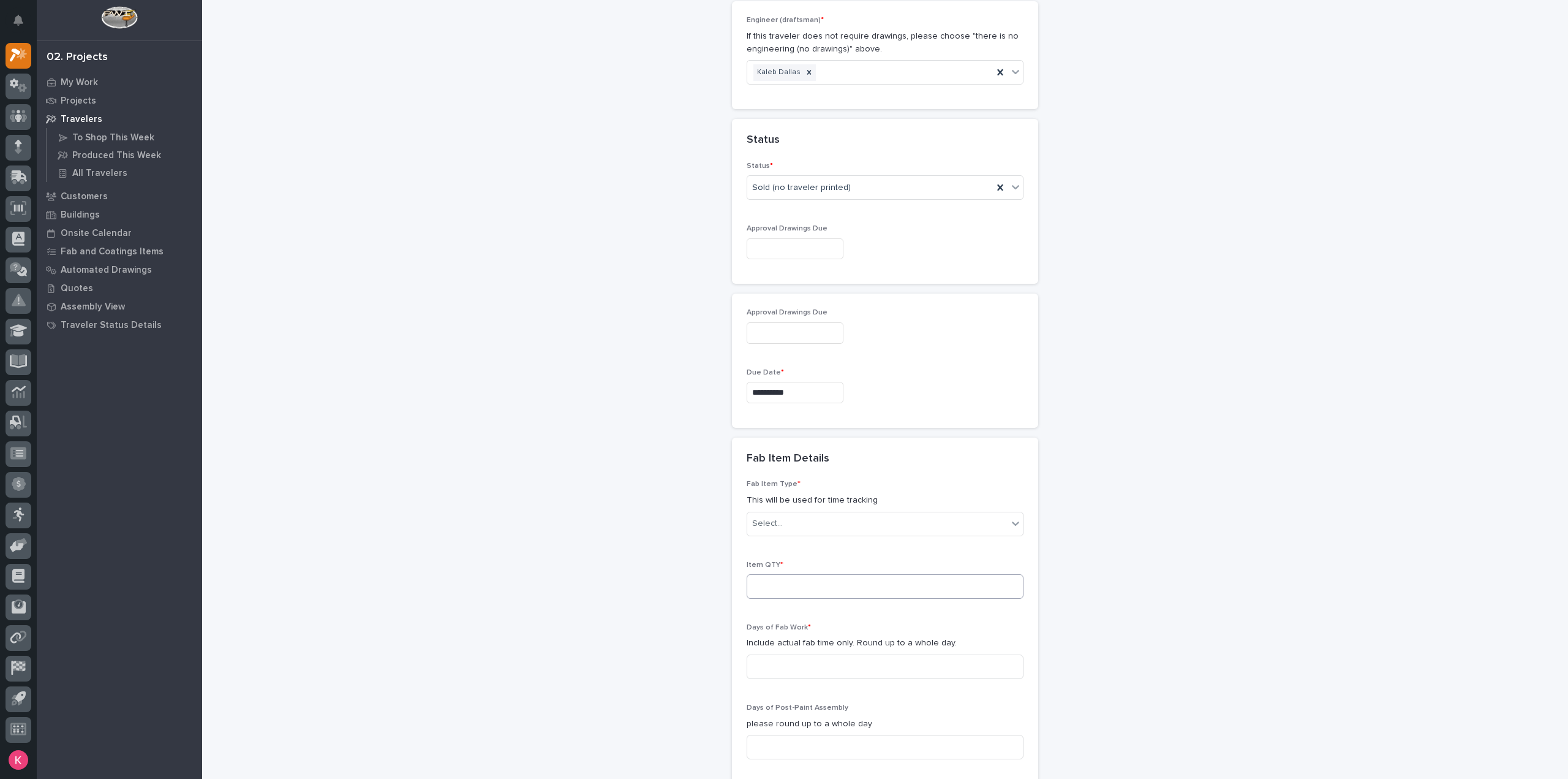
scroll to position [862, 0]
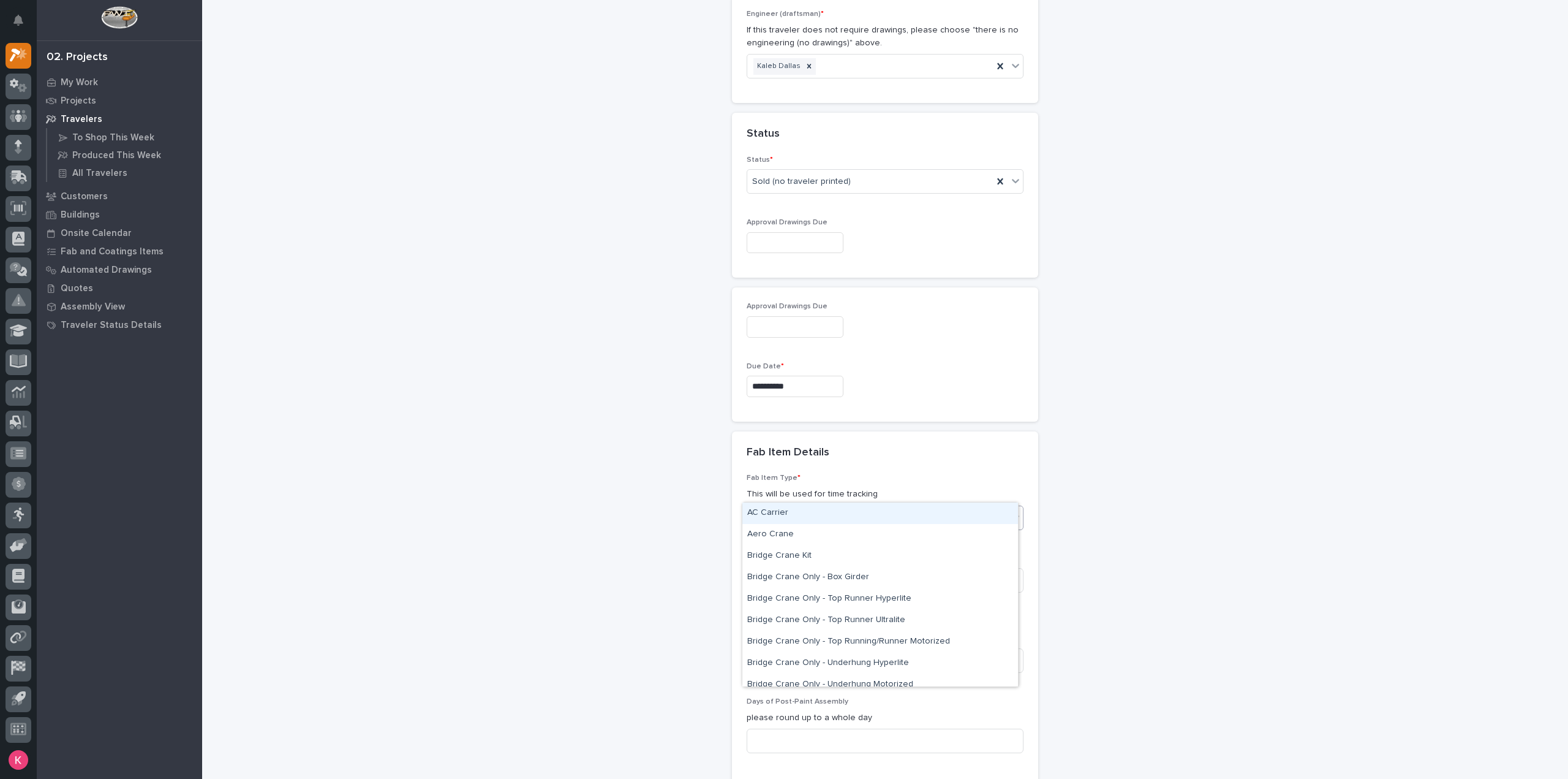
drag, startPoint x: 788, startPoint y: 499, endPoint x: 796, endPoint y: 498, distance: 8.1
click at [788, 507] on div "Select..." at bounding box center [877, 517] width 261 height 20
type input "*****"
drag, startPoint x: 818, startPoint y: 524, endPoint x: 824, endPoint y: 523, distance: 6.1
click at [824, 523] on div "Stairway - (straight)" at bounding box center [880, 513] width 275 height 21
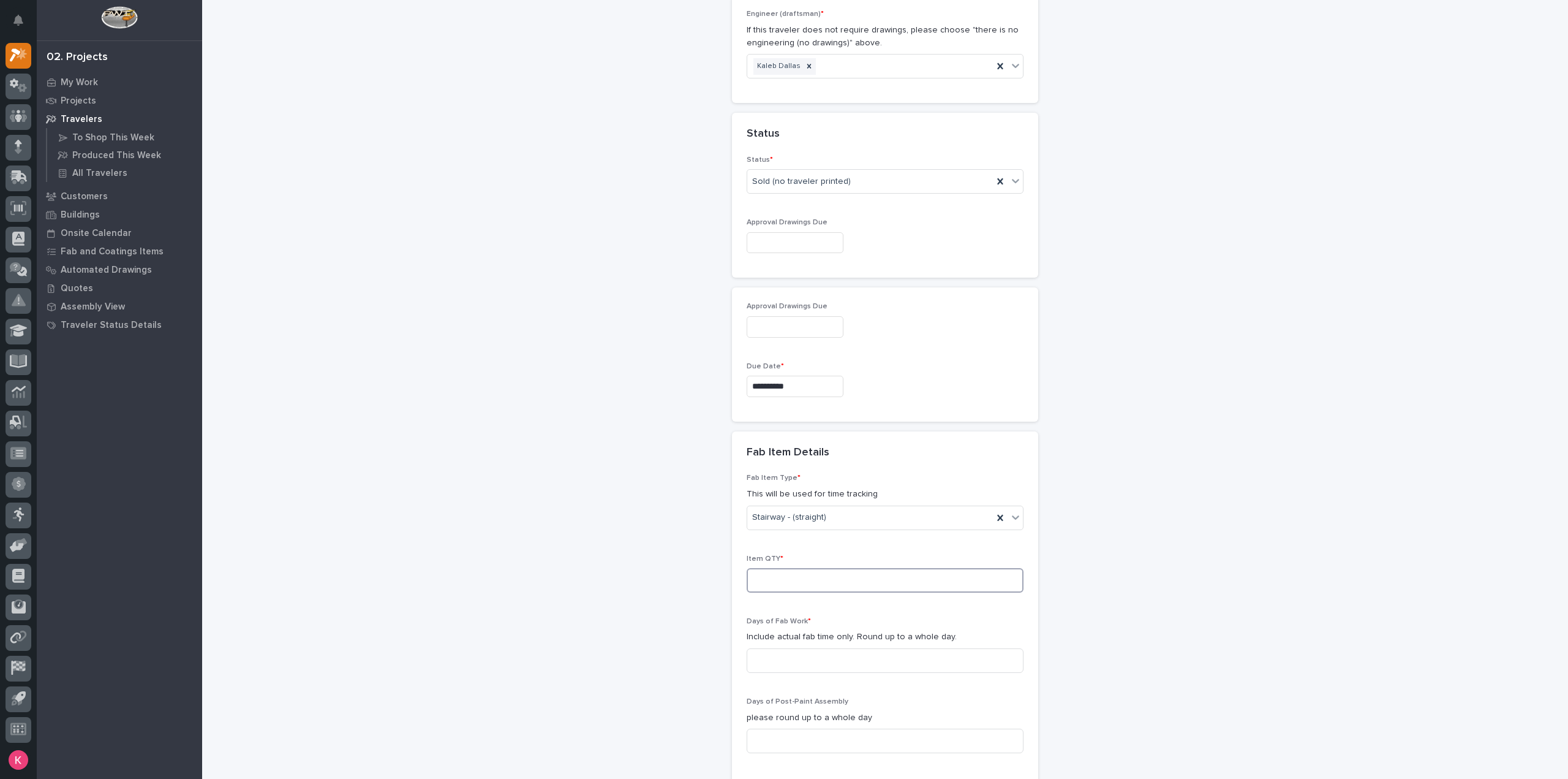
click at [799, 568] on input at bounding box center [884, 580] width 277 height 25
type input "1"
click at [811, 649] on input at bounding box center [884, 661] width 277 height 25
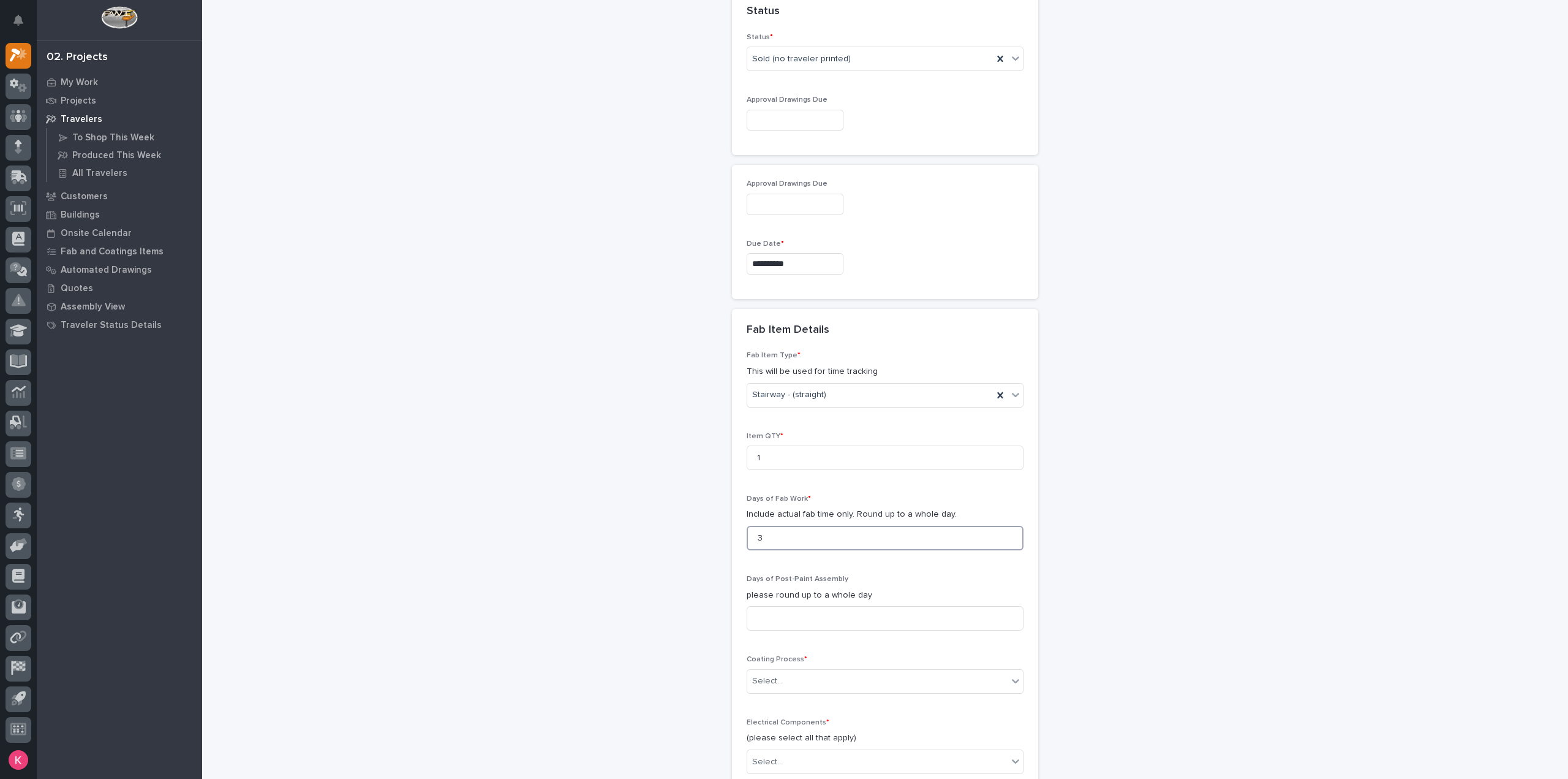
scroll to position [1046, 0]
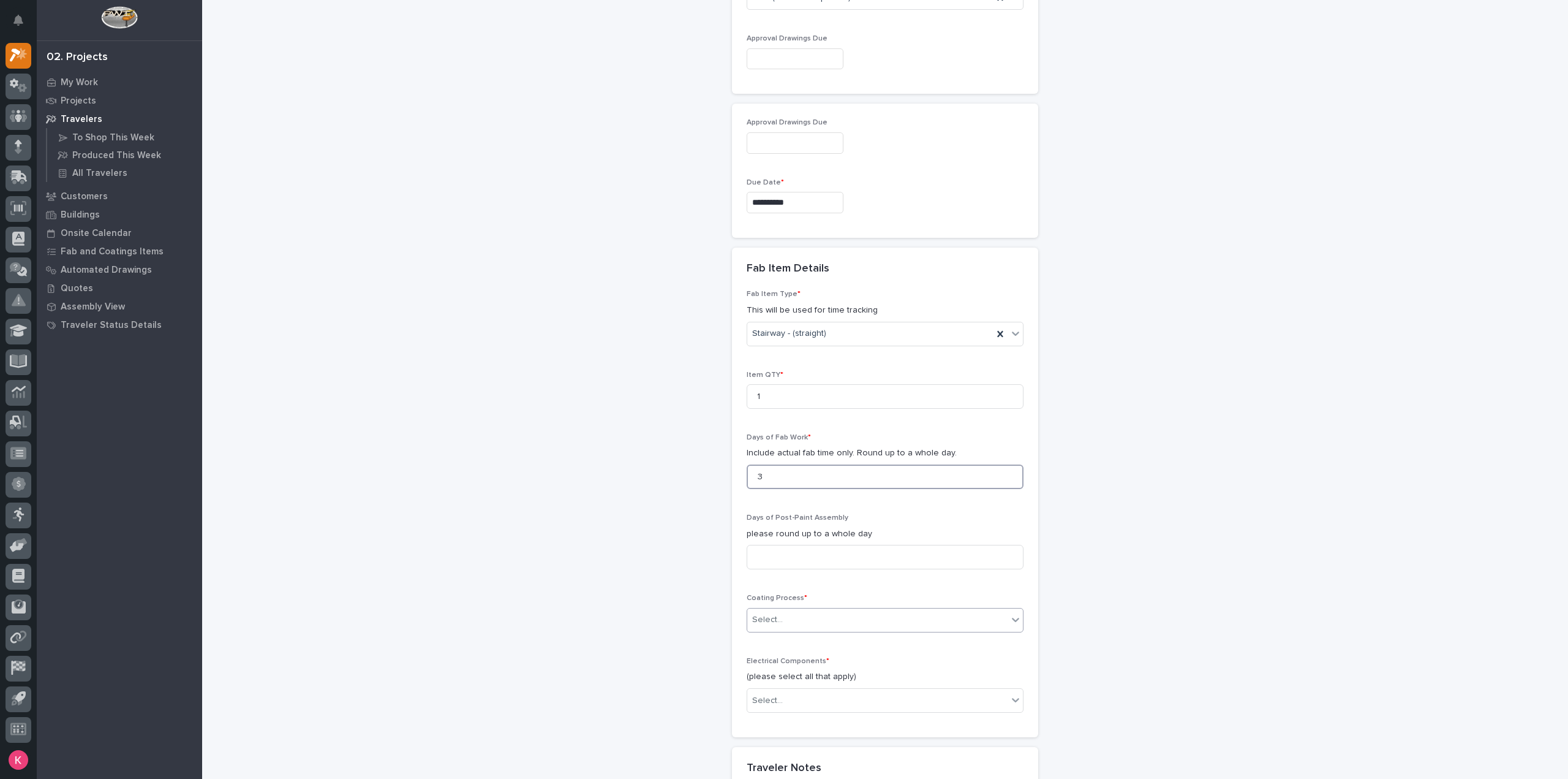
type input "3"
click at [812, 610] on div "Select..." at bounding box center [877, 620] width 261 height 20
click at [804, 640] on div "In-House Paint/Powder" at bounding box center [880, 636] width 275 height 21
click at [811, 688] on div "Select..." at bounding box center [884, 700] width 277 height 25
click at [814, 696] on div "None" at bounding box center [880, 695] width 275 height 21
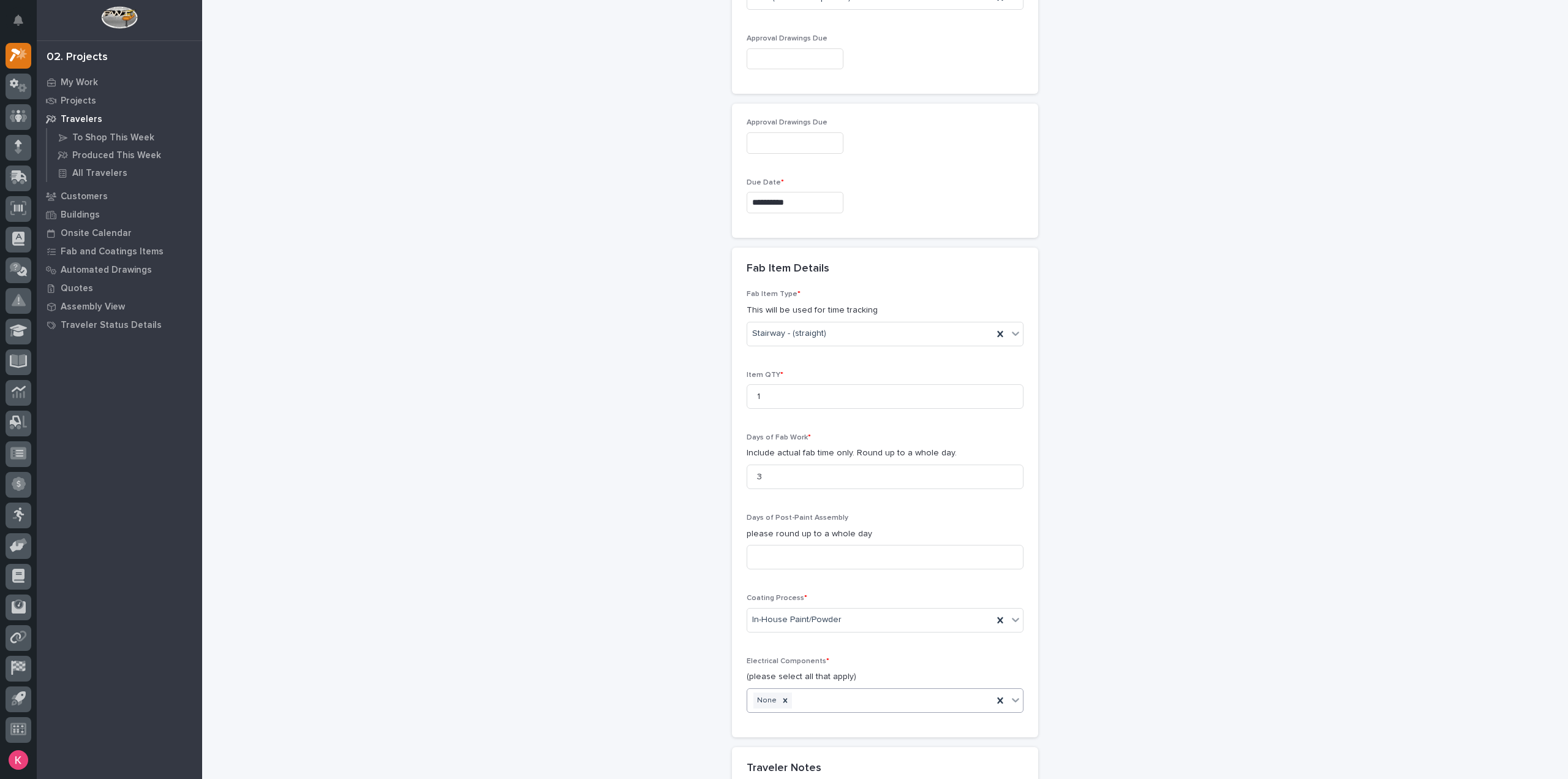
scroll to position [1340, 0]
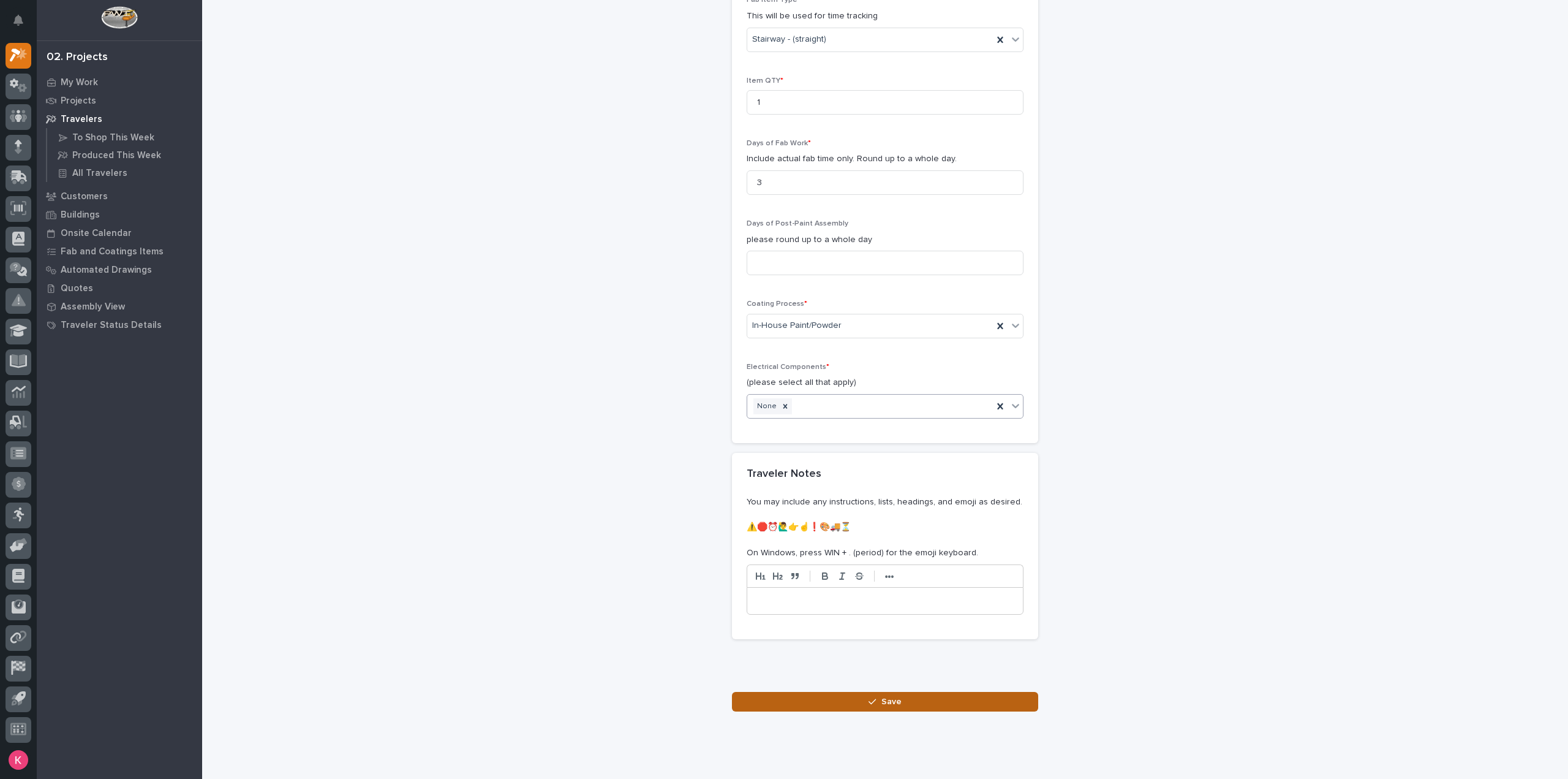
click at [817, 692] on button "Save" at bounding box center [885, 702] width 306 height 19
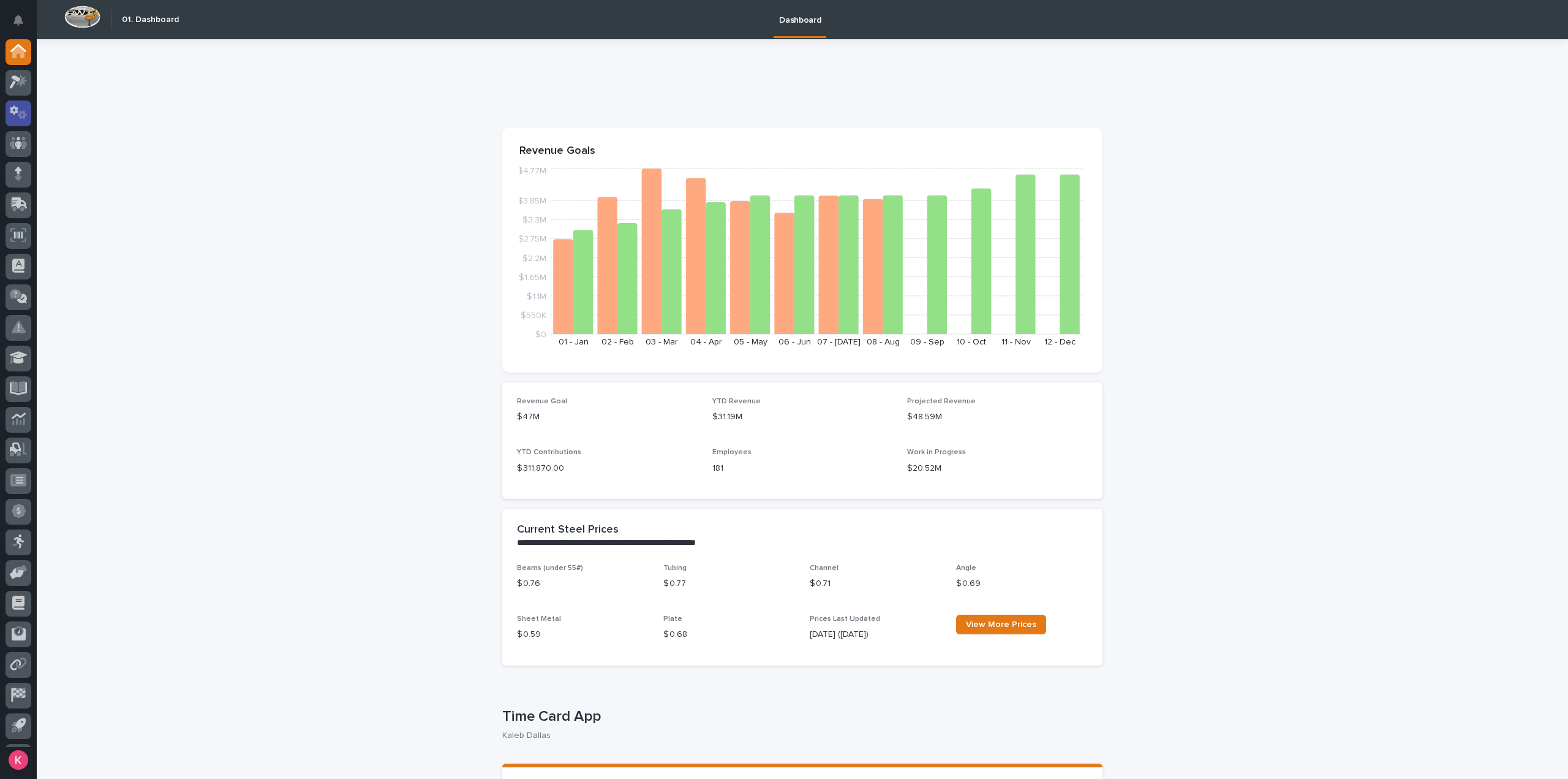
click at [20, 119] on div at bounding box center [19, 114] width 26 height 26
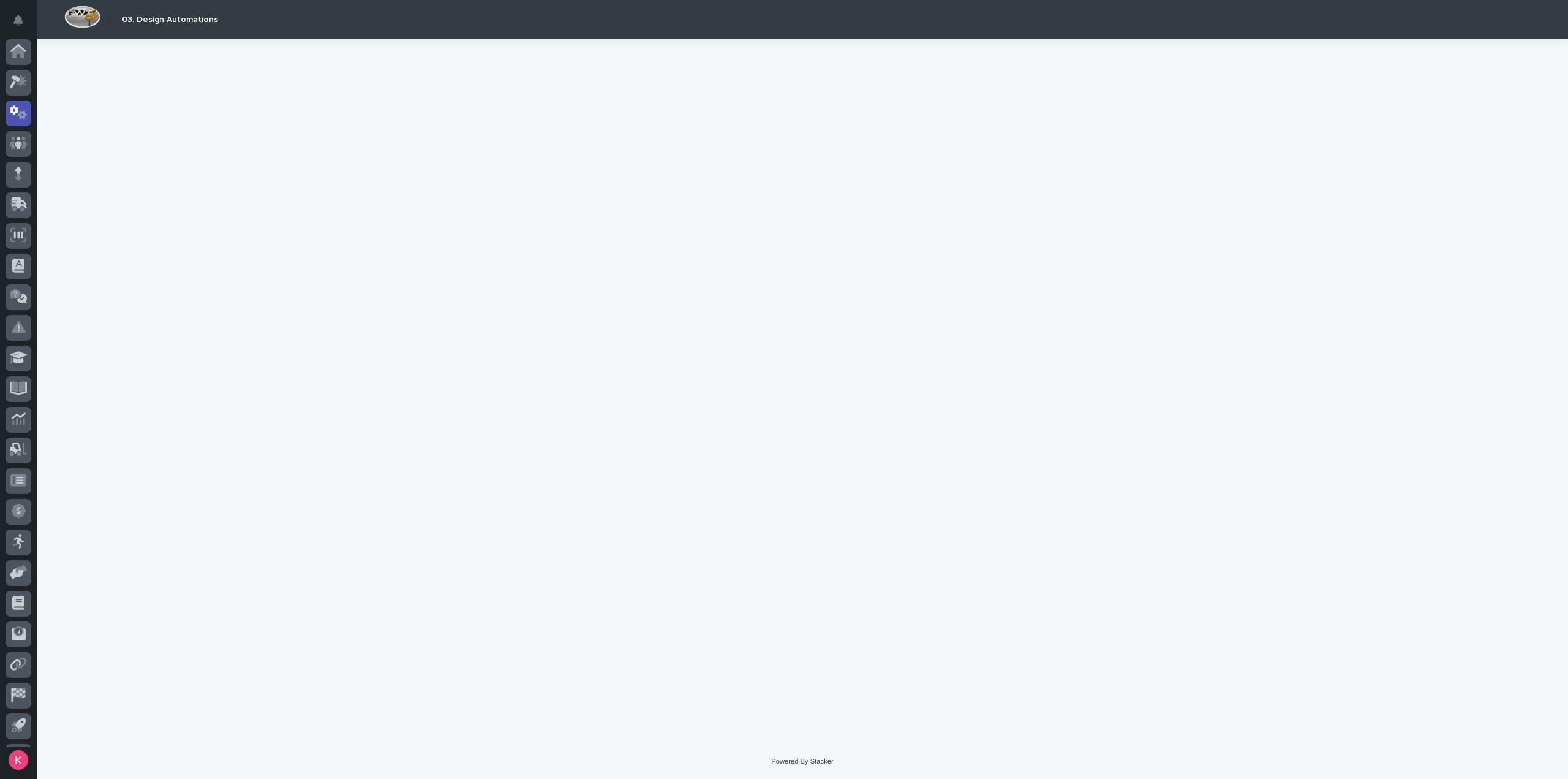
scroll to position [27, 0]
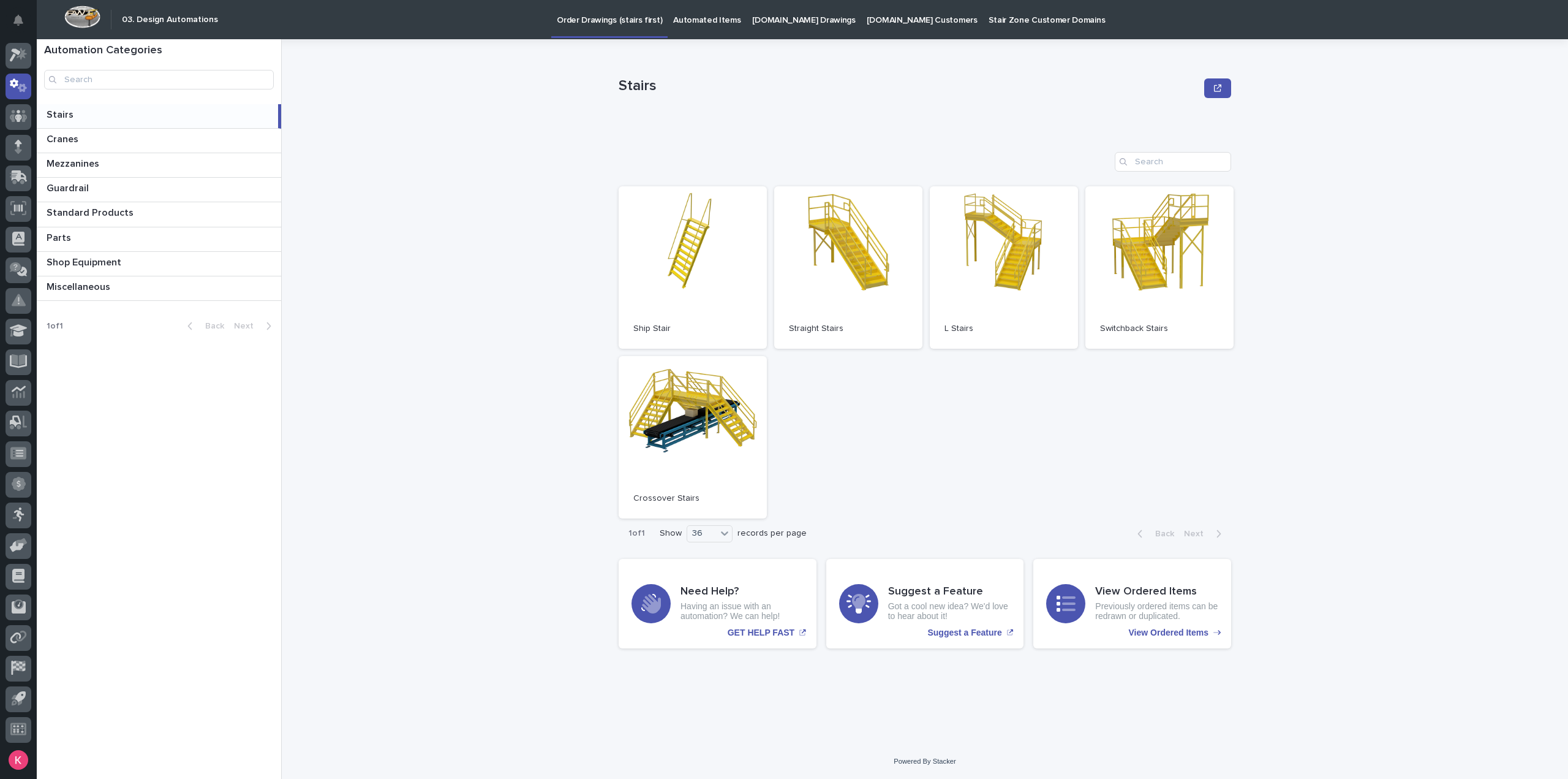
click at [694, 25] on p "Automated Items" at bounding box center [706, 13] width 67 height 26
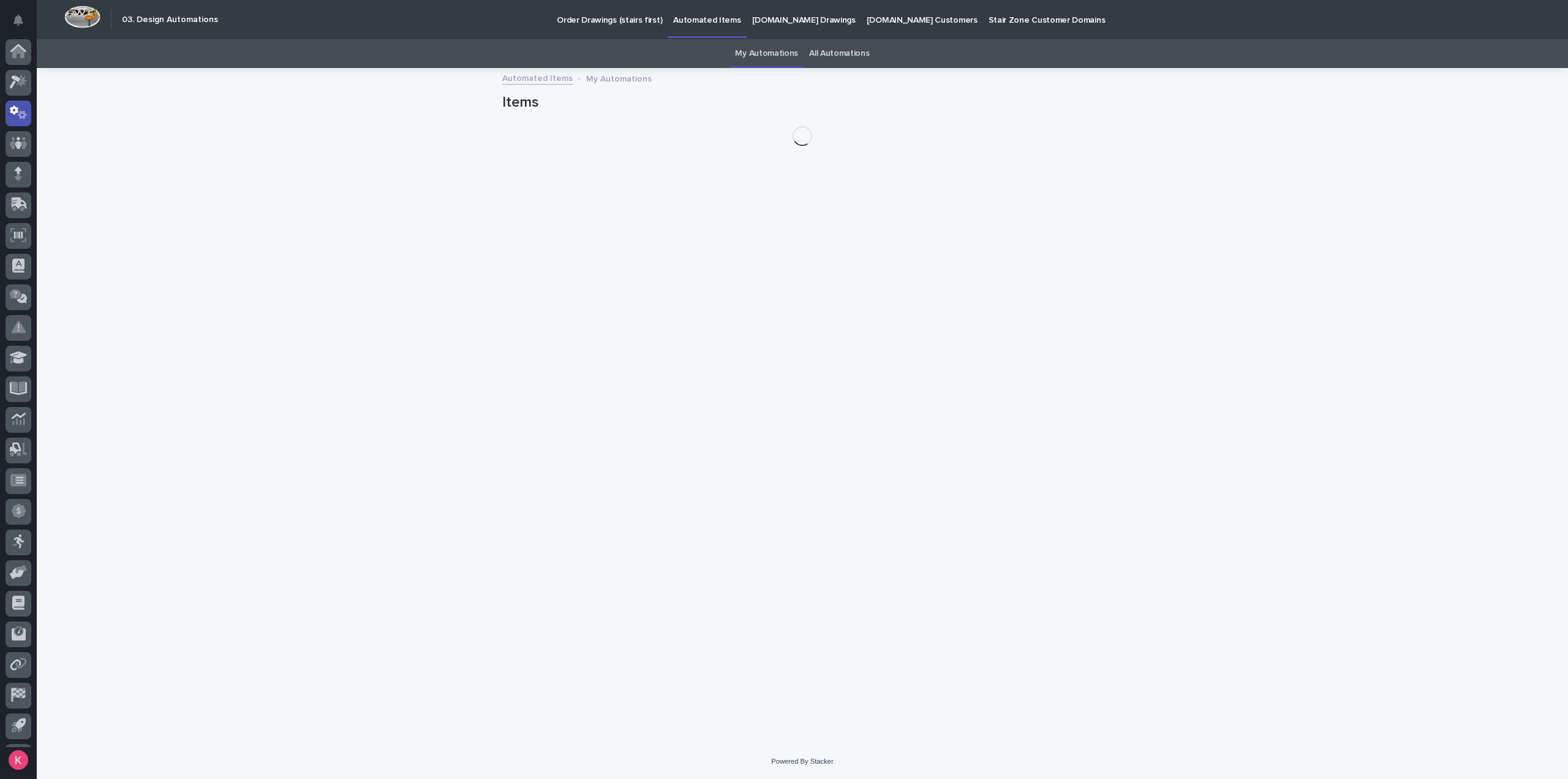
scroll to position [27, 0]
click at [839, 54] on link "All Automations" at bounding box center [839, 54] width 60 height 29
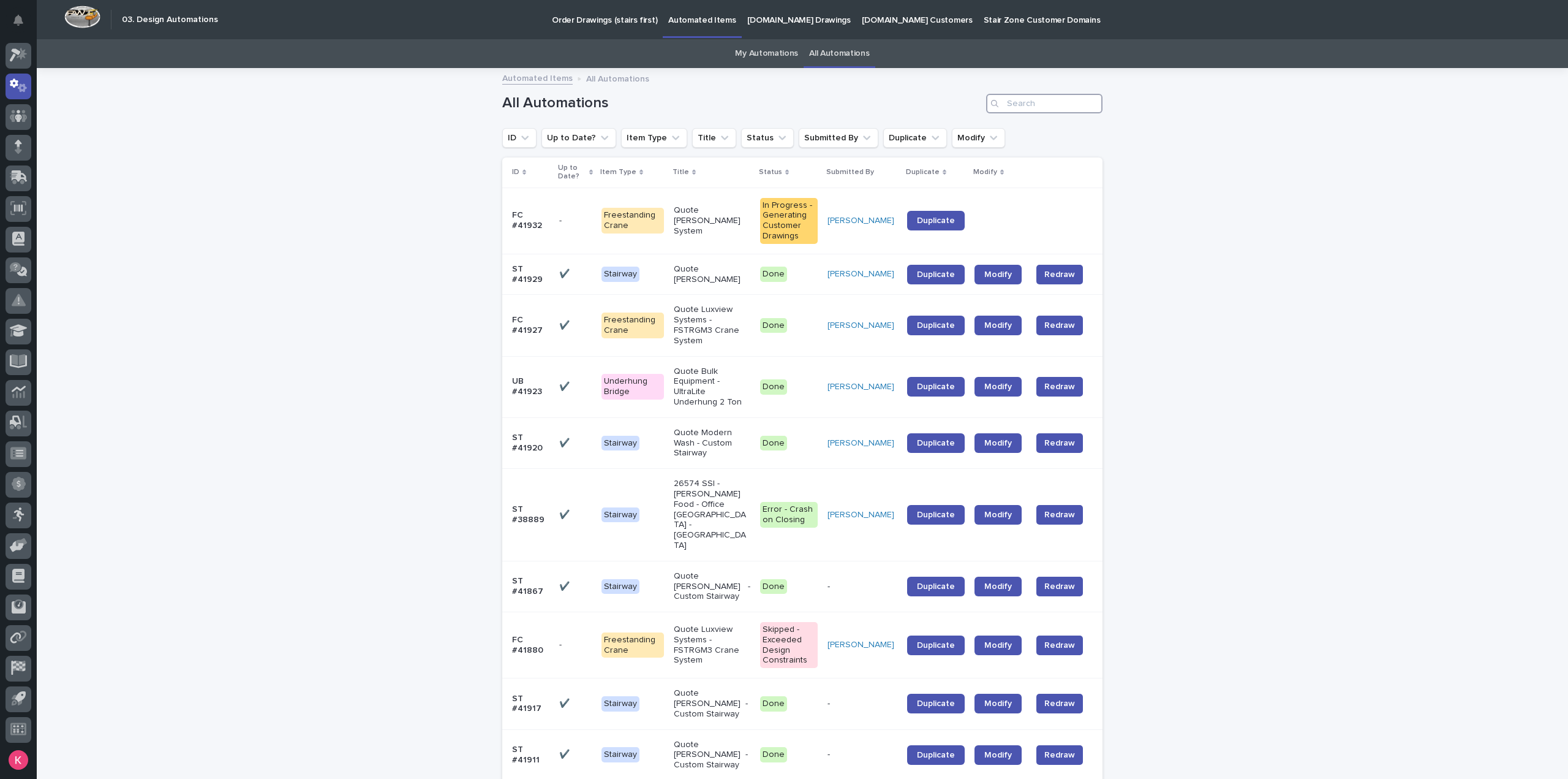
click at [1039, 98] on input "Search" at bounding box center [1044, 103] width 116 height 19
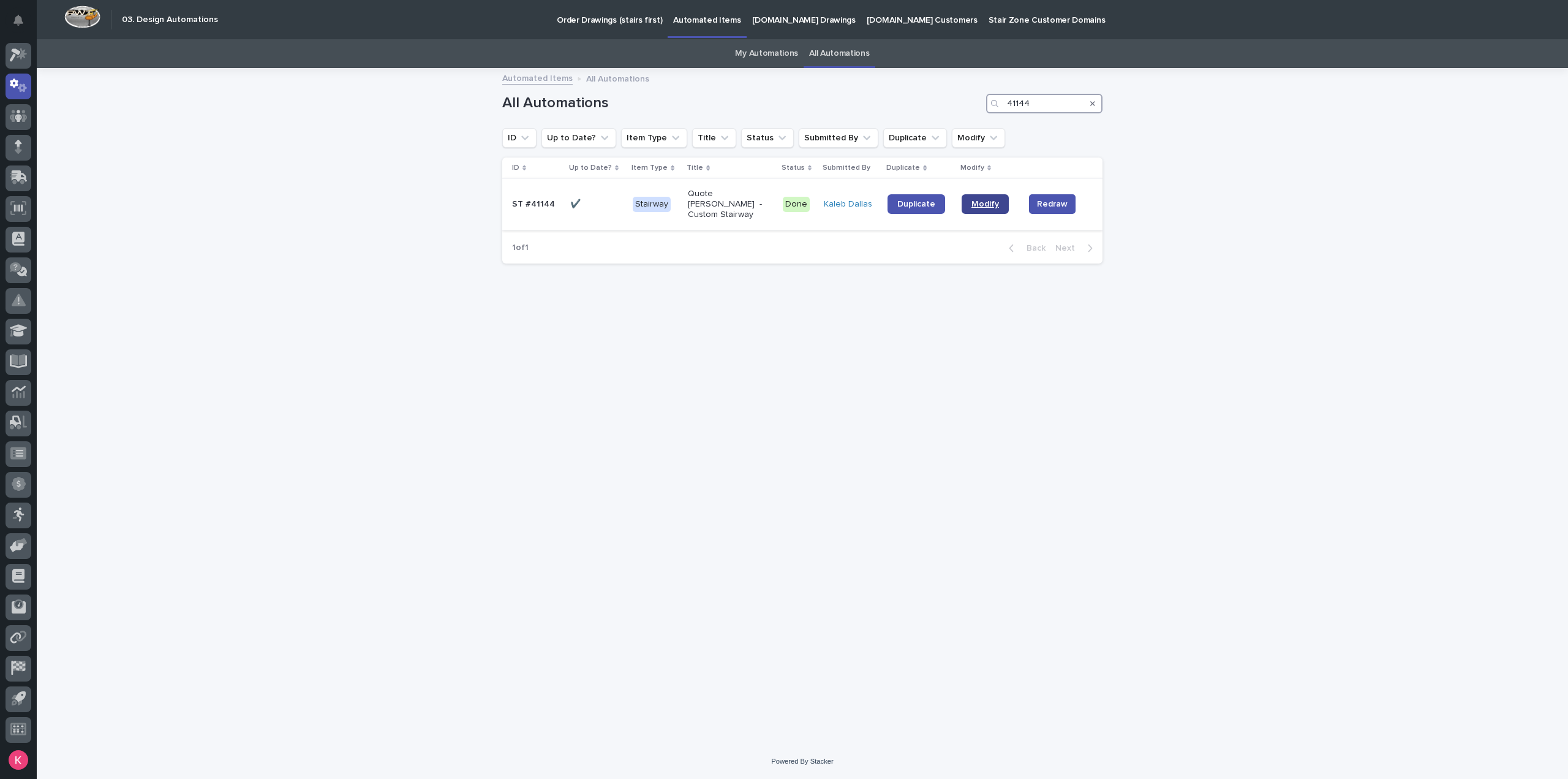
type input "41144"
click at [982, 202] on span "Modify" at bounding box center [985, 204] width 28 height 8
click at [831, 56] on link "All Automations" at bounding box center [839, 54] width 60 height 29
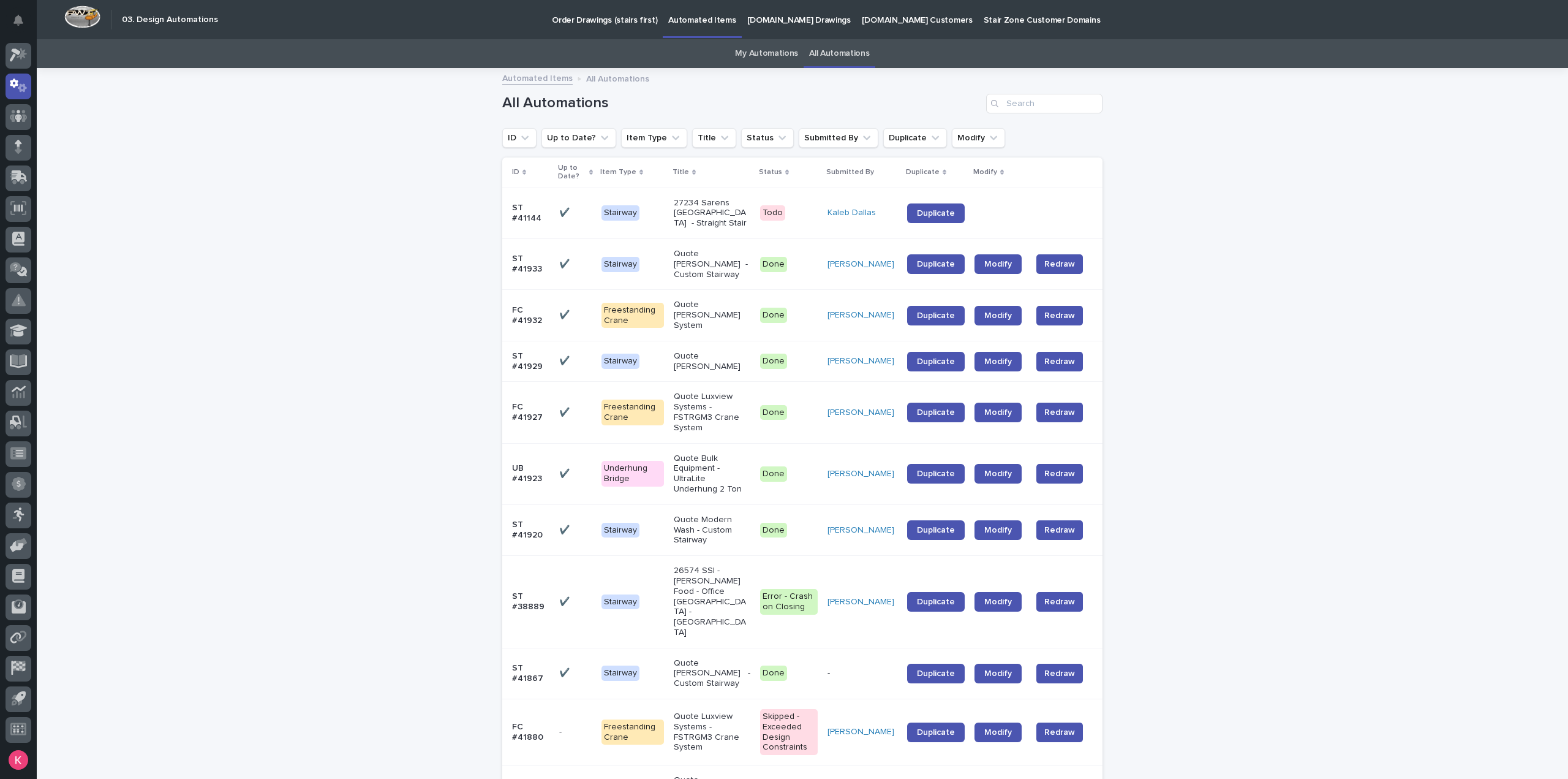
click at [764, 54] on link "My Automations" at bounding box center [766, 54] width 63 height 29
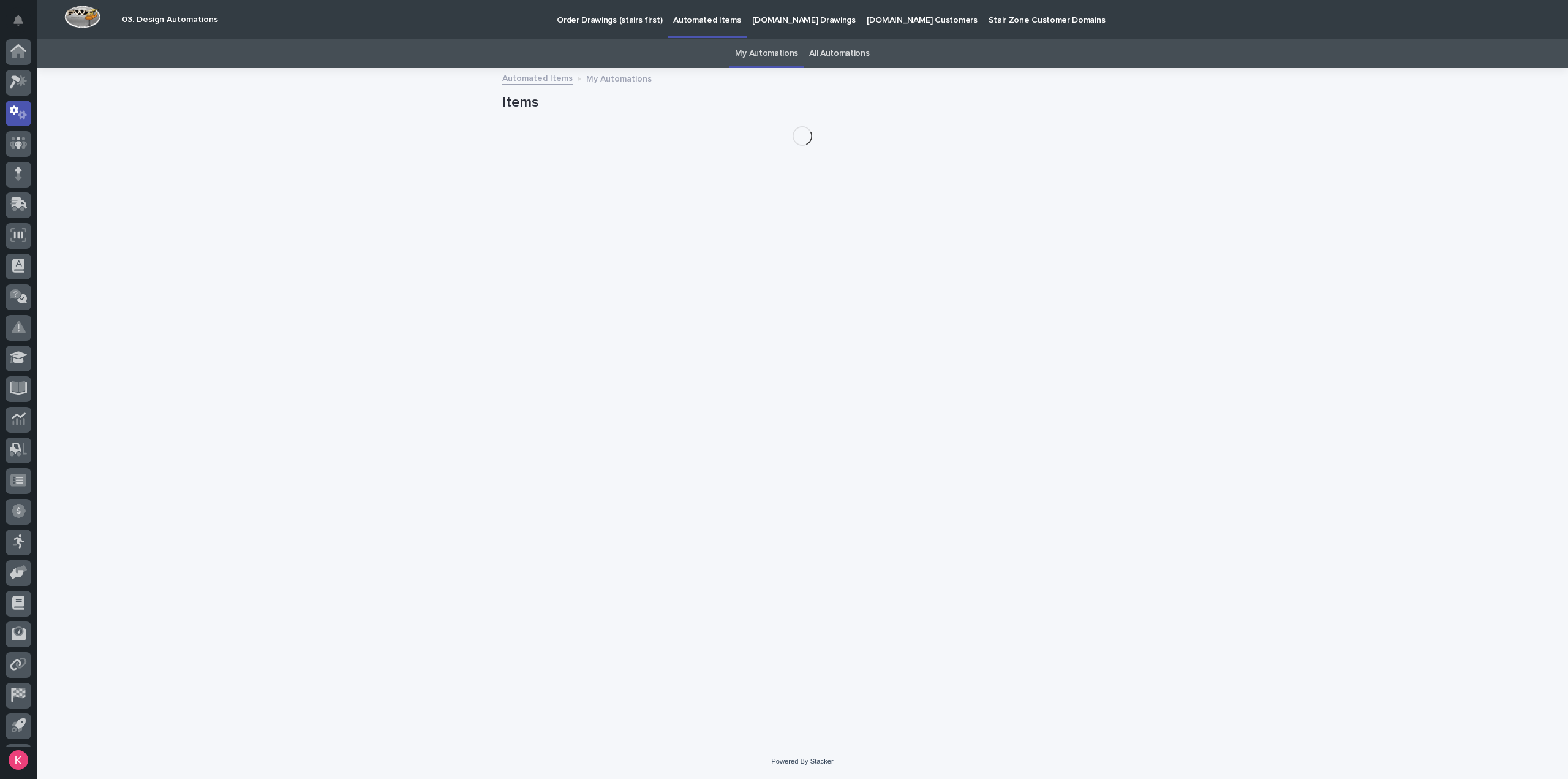
scroll to position [27, 0]
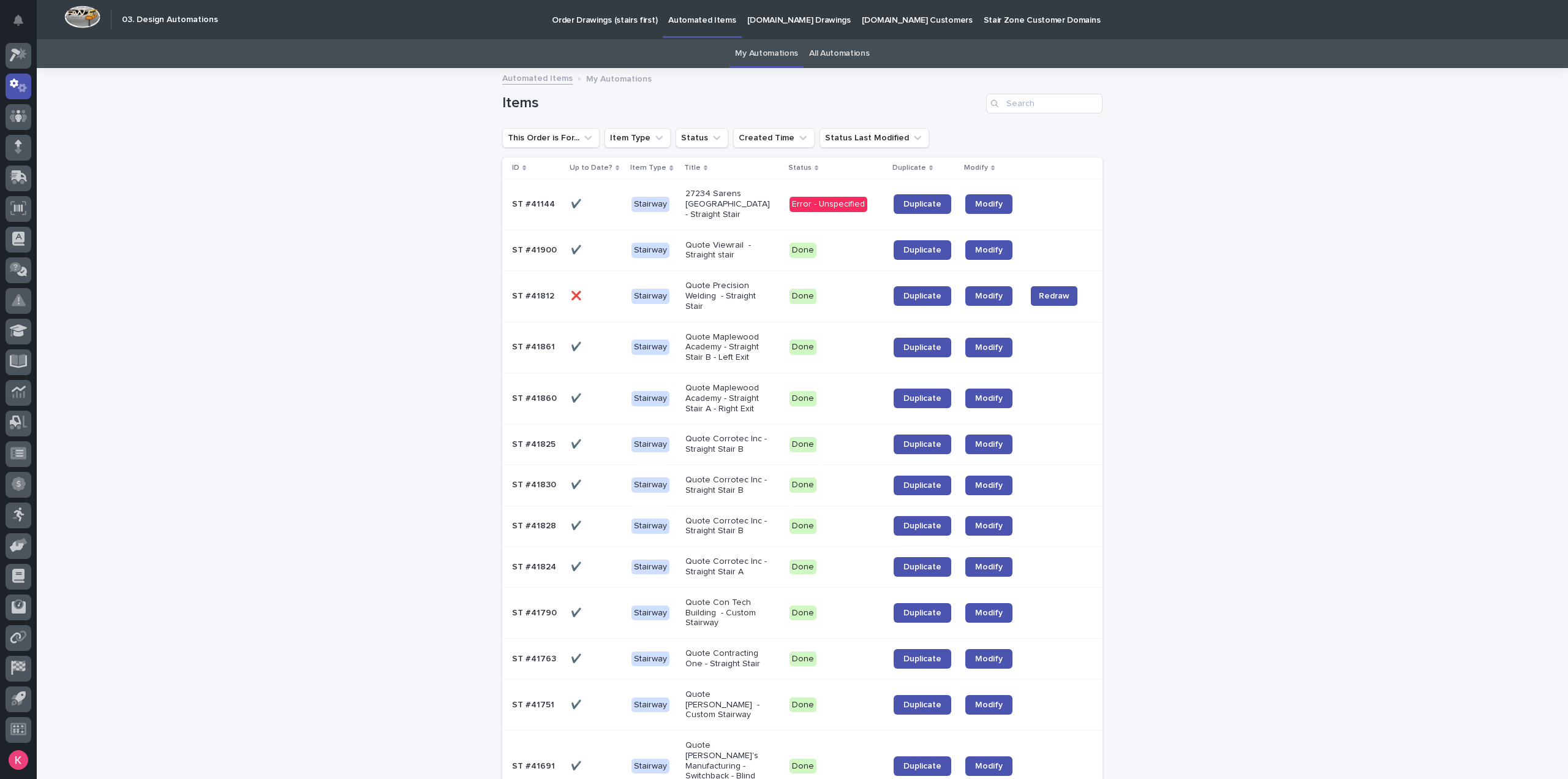
click at [830, 199] on div "Error - Unspecified" at bounding box center [828, 205] width 78 height 15
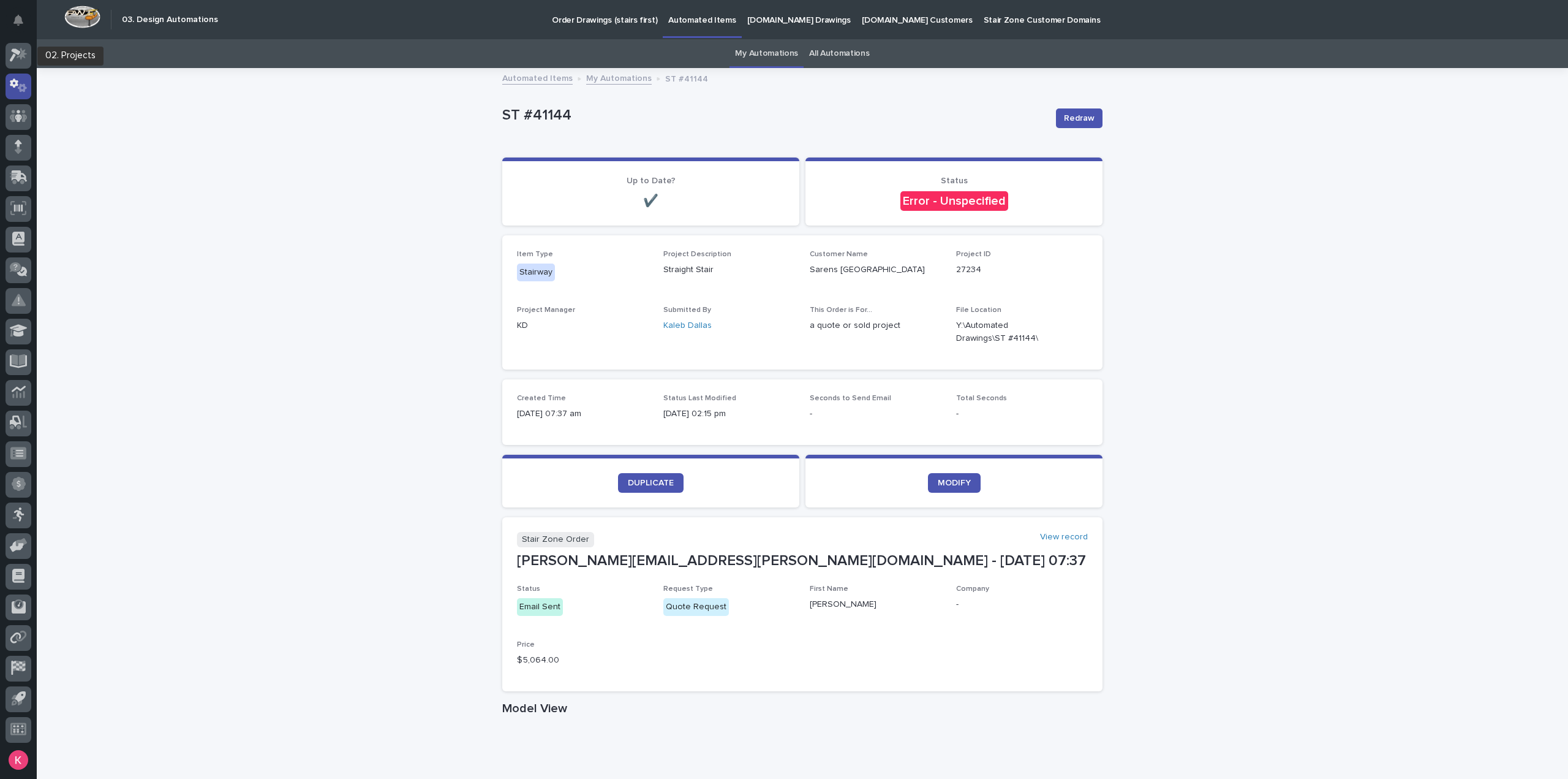
click at [10, 85] on icon at bounding box center [19, 86] width 18 height 14
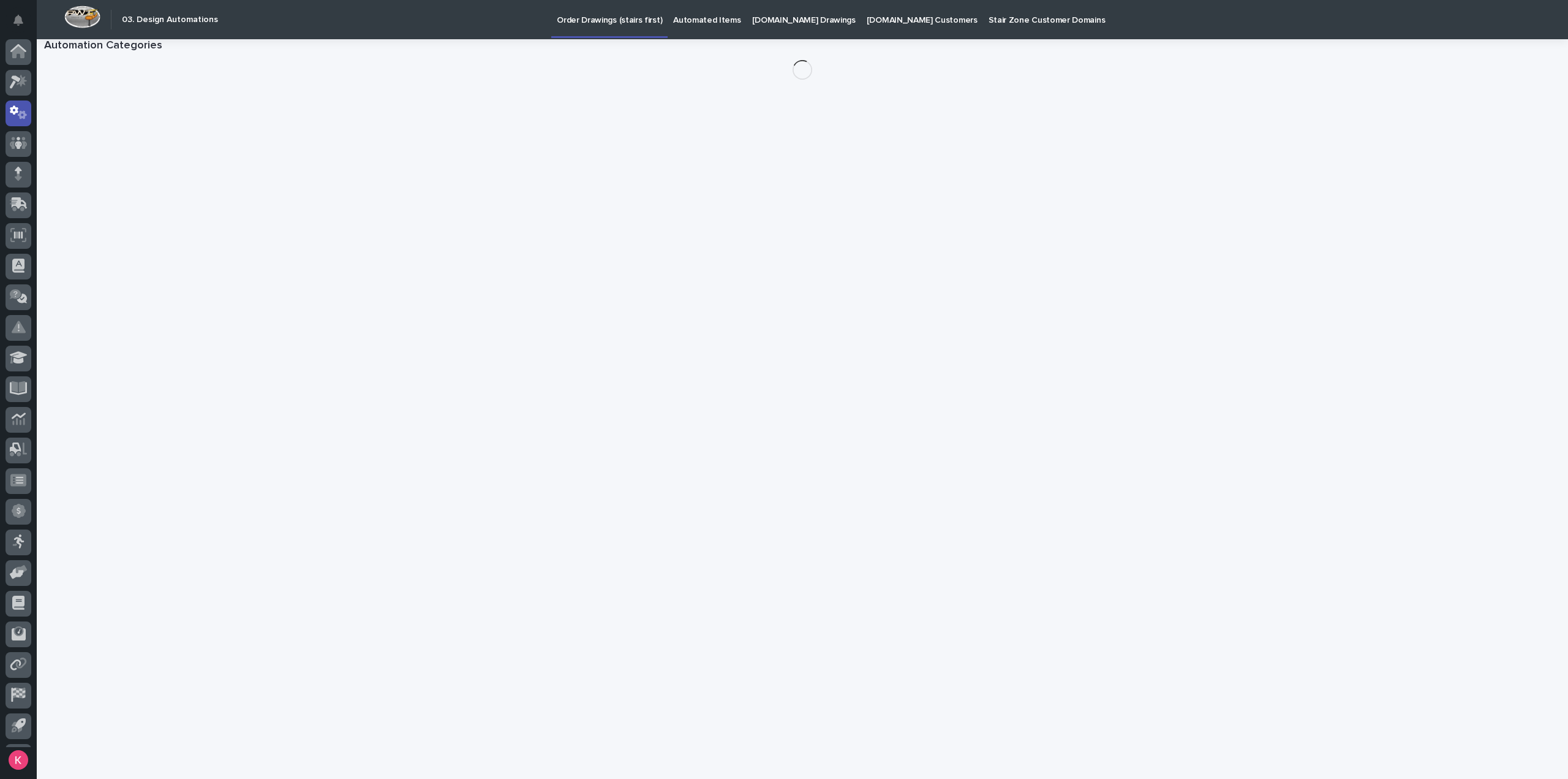
scroll to position [27, 0]
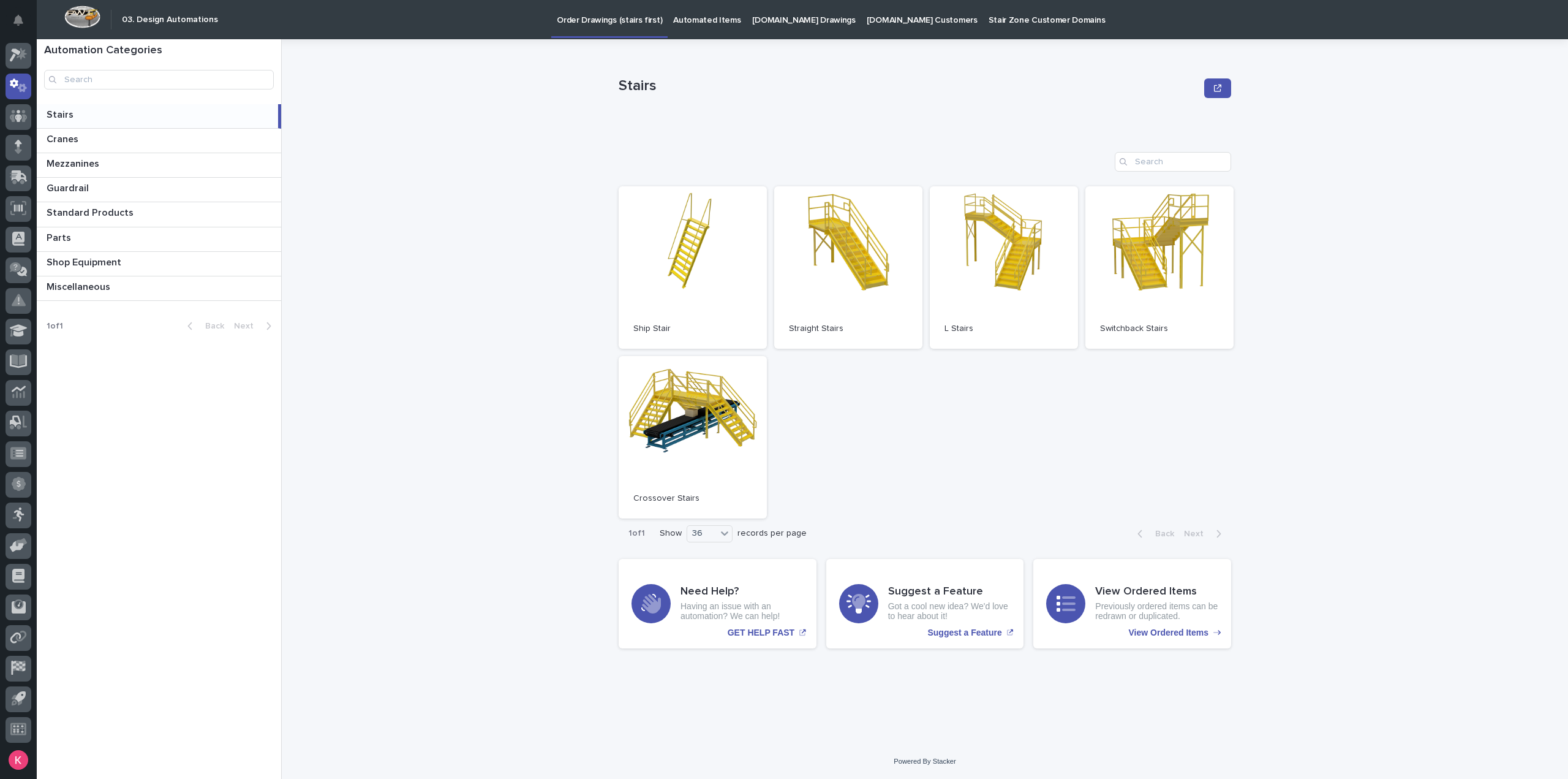
click at [746, 19] on div "[DOMAIN_NAME] Drawings" at bounding box center [804, 13] width 115 height 26
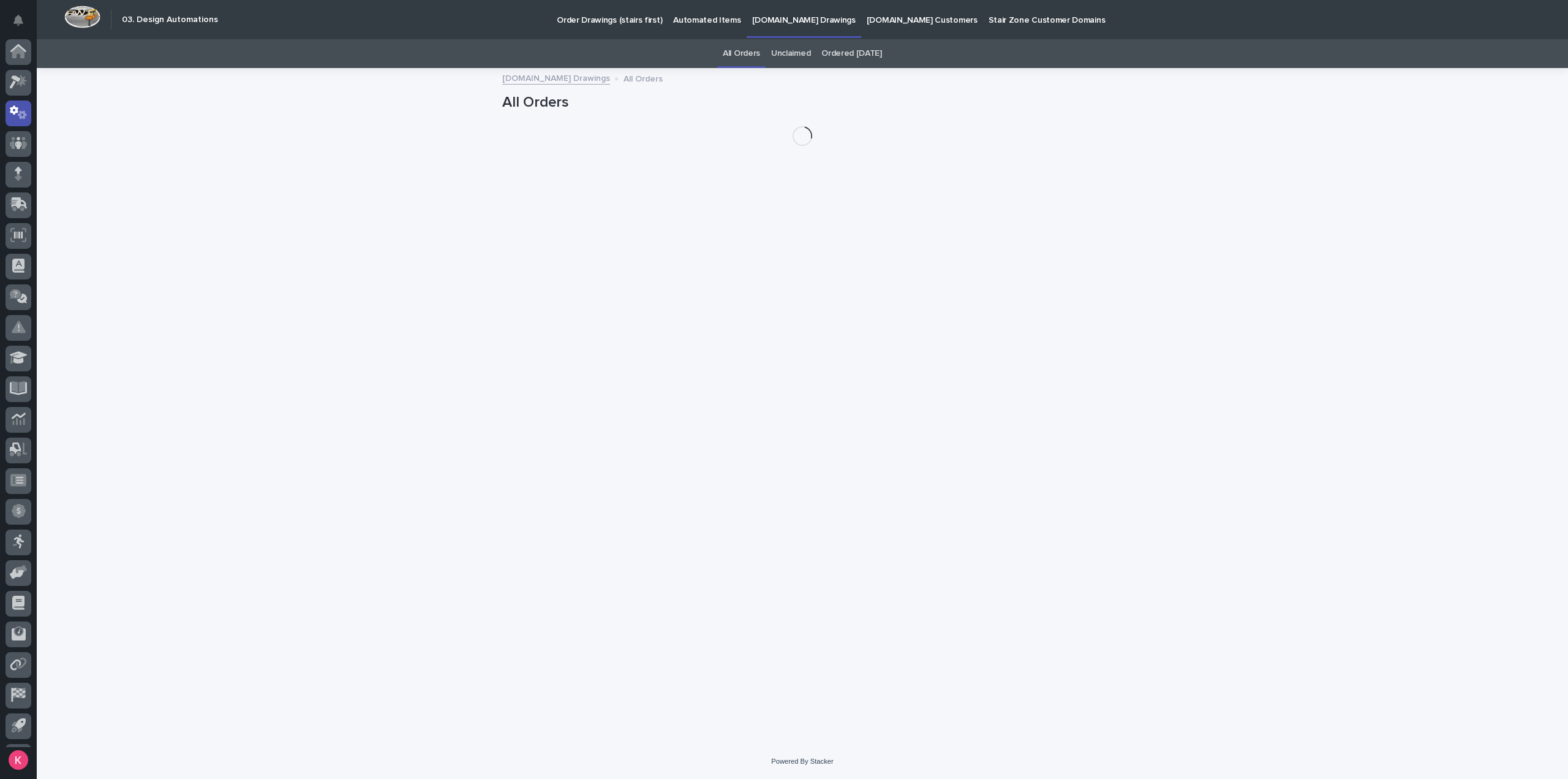
scroll to position [27, 0]
click at [696, 24] on p "Automated Items" at bounding box center [706, 13] width 67 height 26
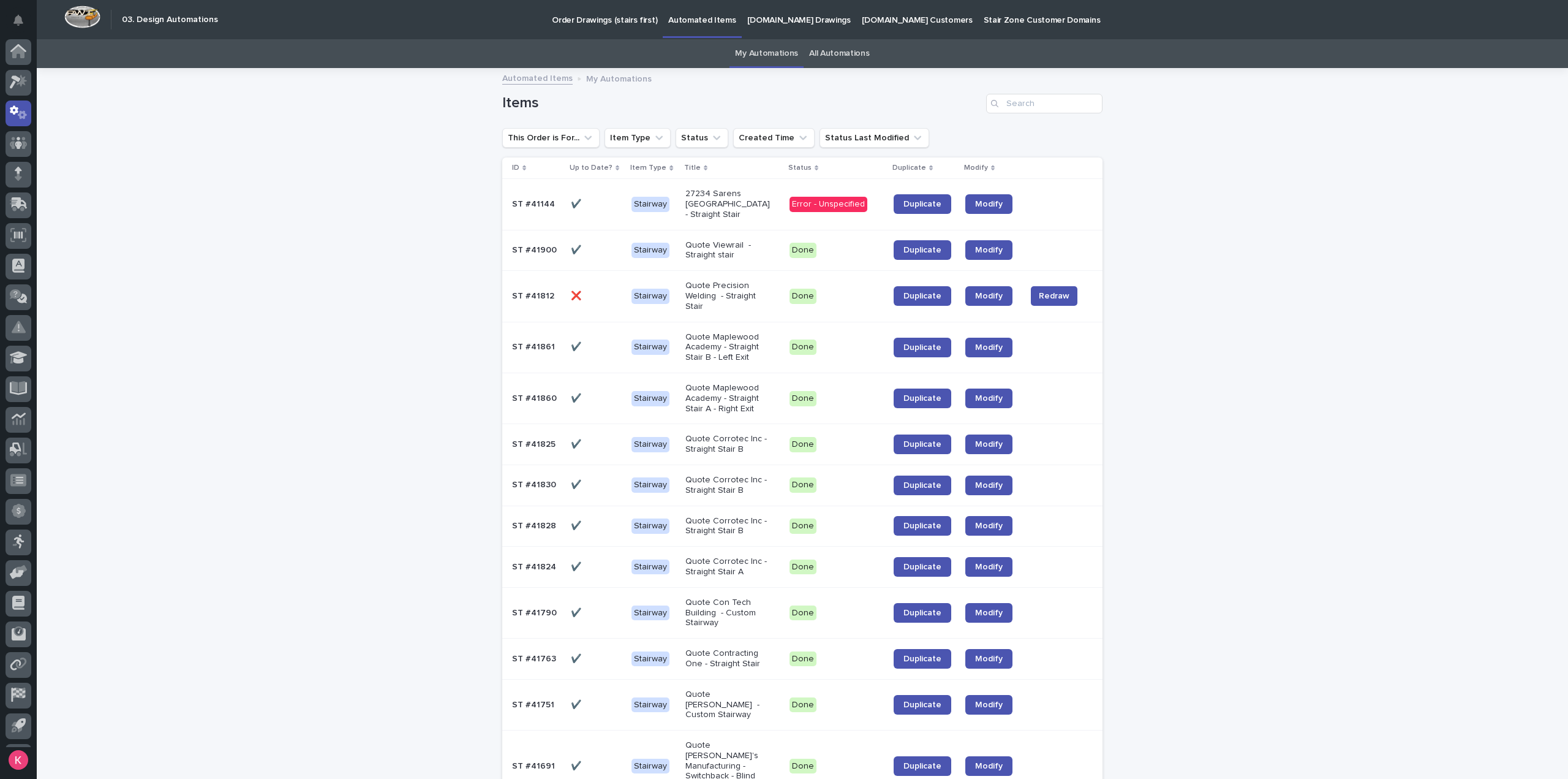
scroll to position [27, 0]
click at [718, 23] on p "Automated Items" at bounding box center [702, 13] width 67 height 26
click at [844, 48] on link "All Automations" at bounding box center [839, 54] width 60 height 29
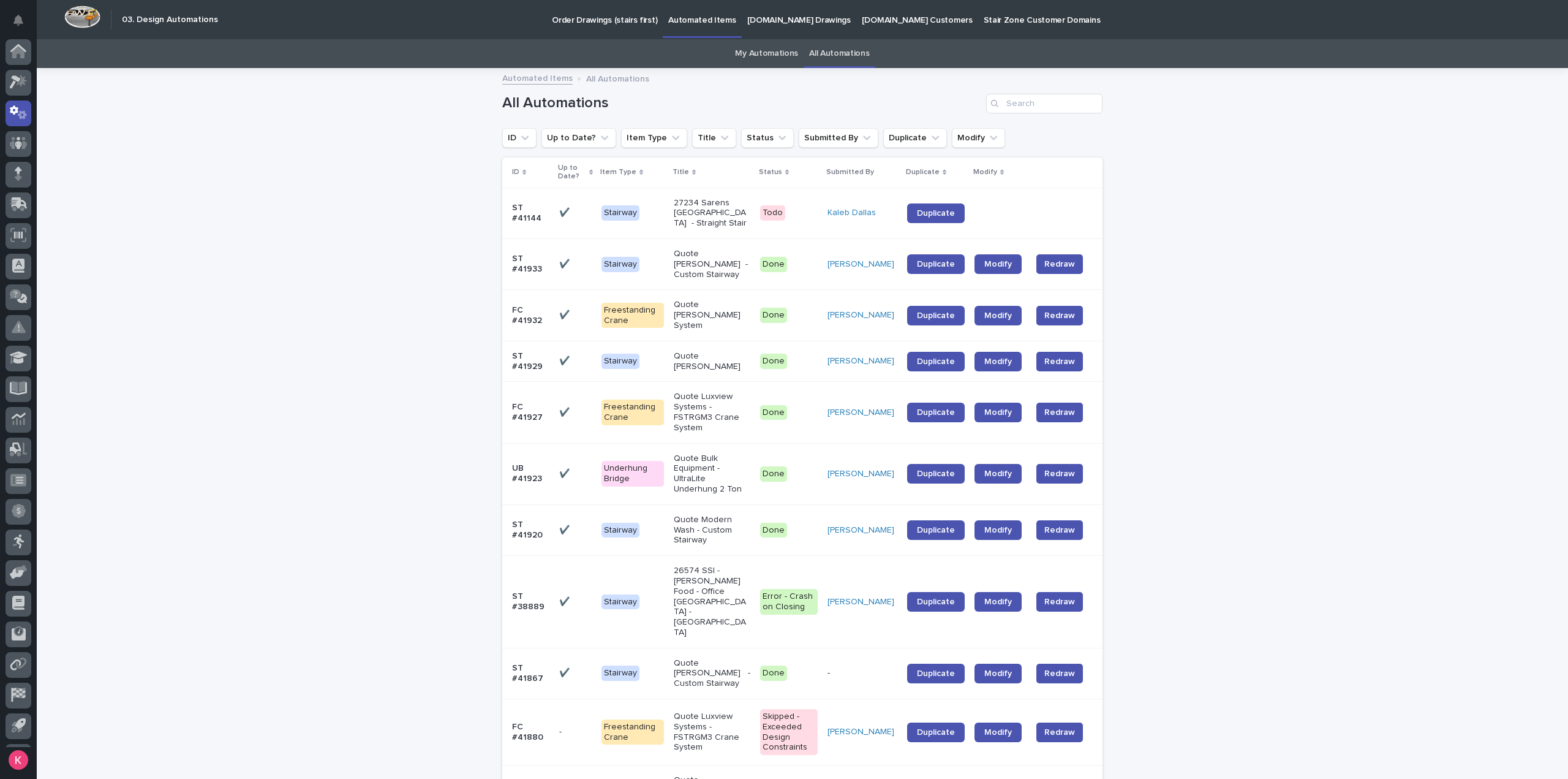
scroll to position [27, 0]
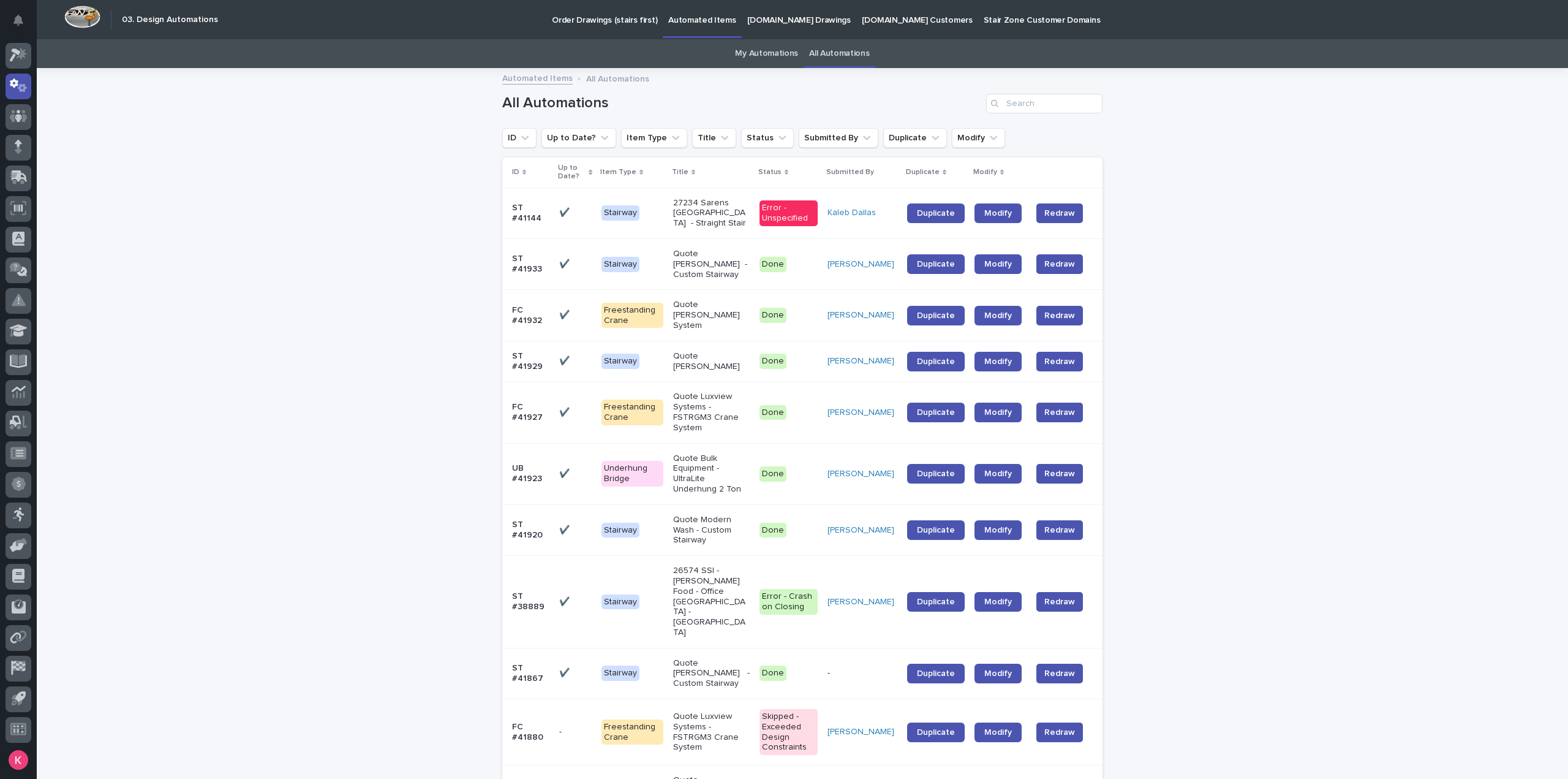
click at [978, 208] on link "Modify" at bounding box center [998, 213] width 47 height 19
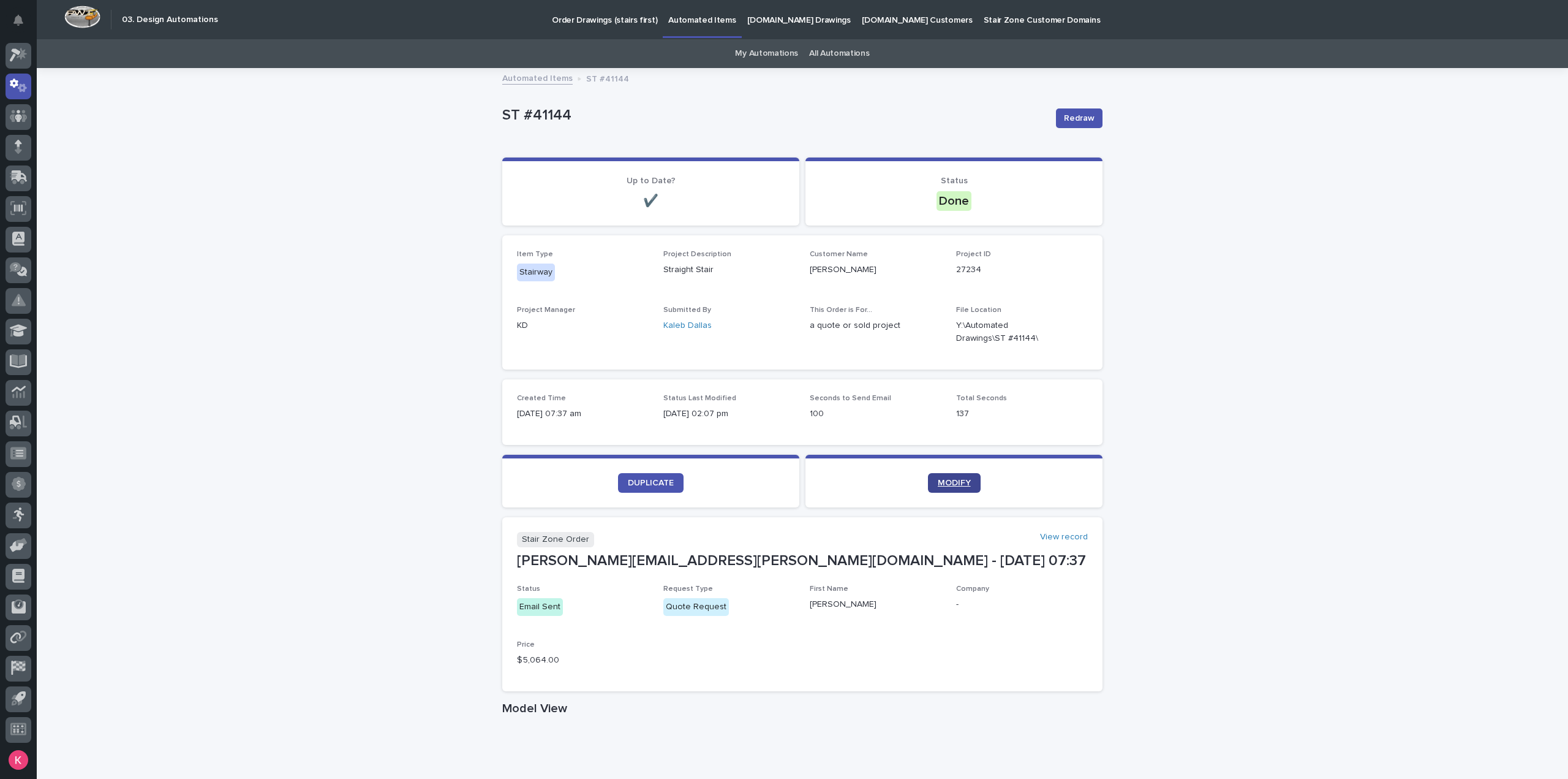
click at [951, 478] on link "MODIFY" at bounding box center [954, 483] width 53 height 19
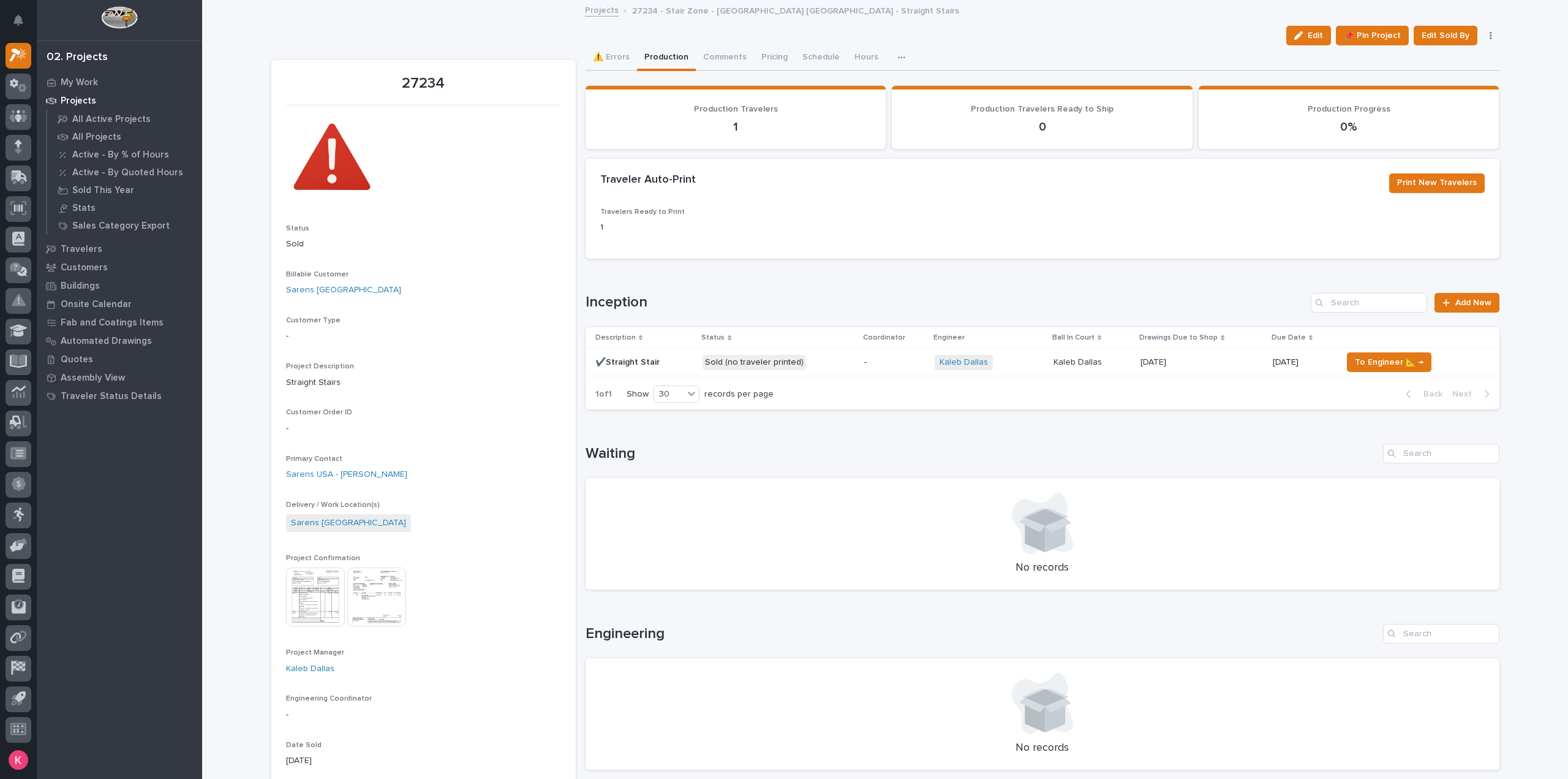
click at [875, 365] on p "-" at bounding box center [895, 363] width 61 height 10
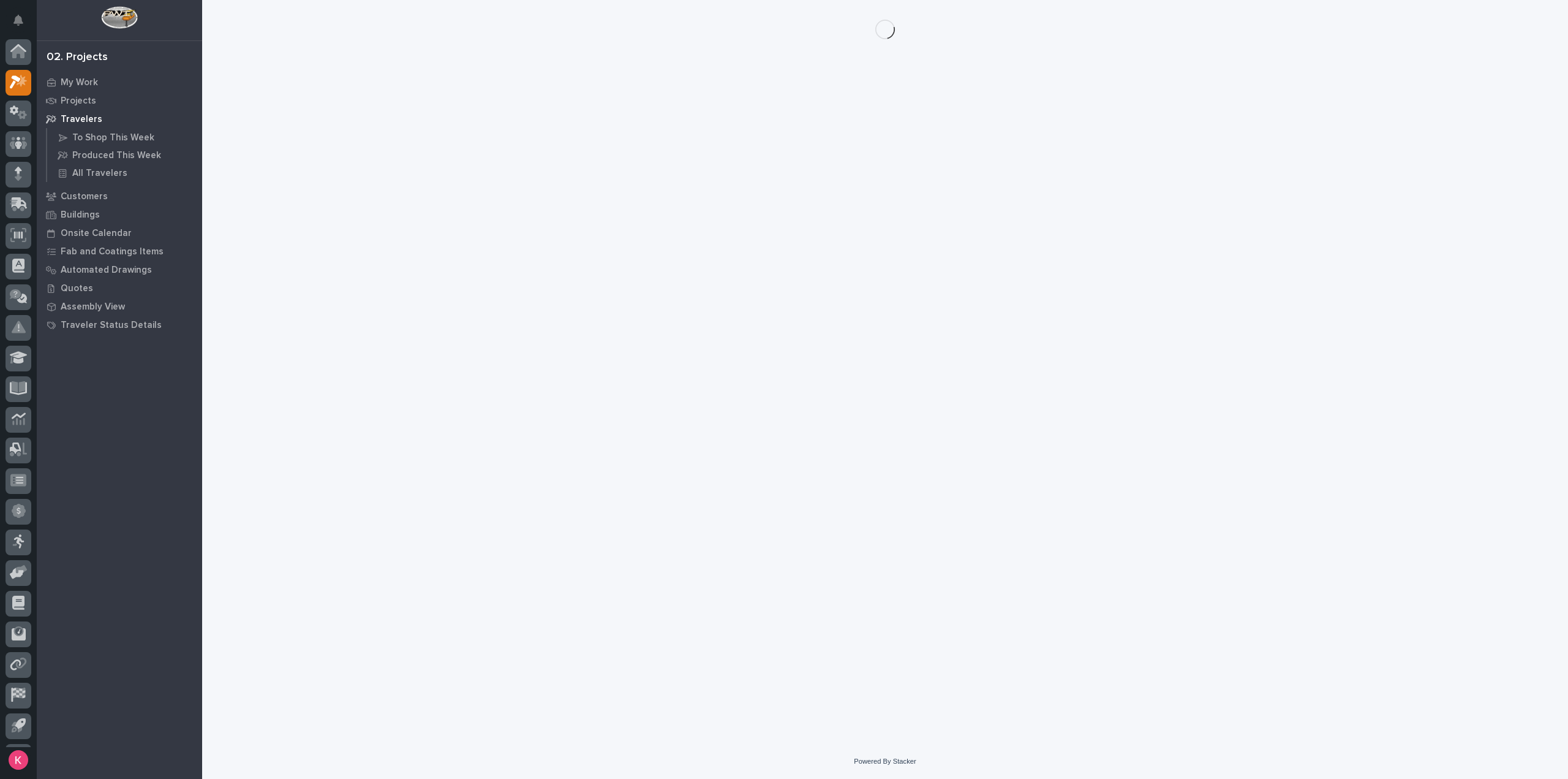
scroll to position [27, 0]
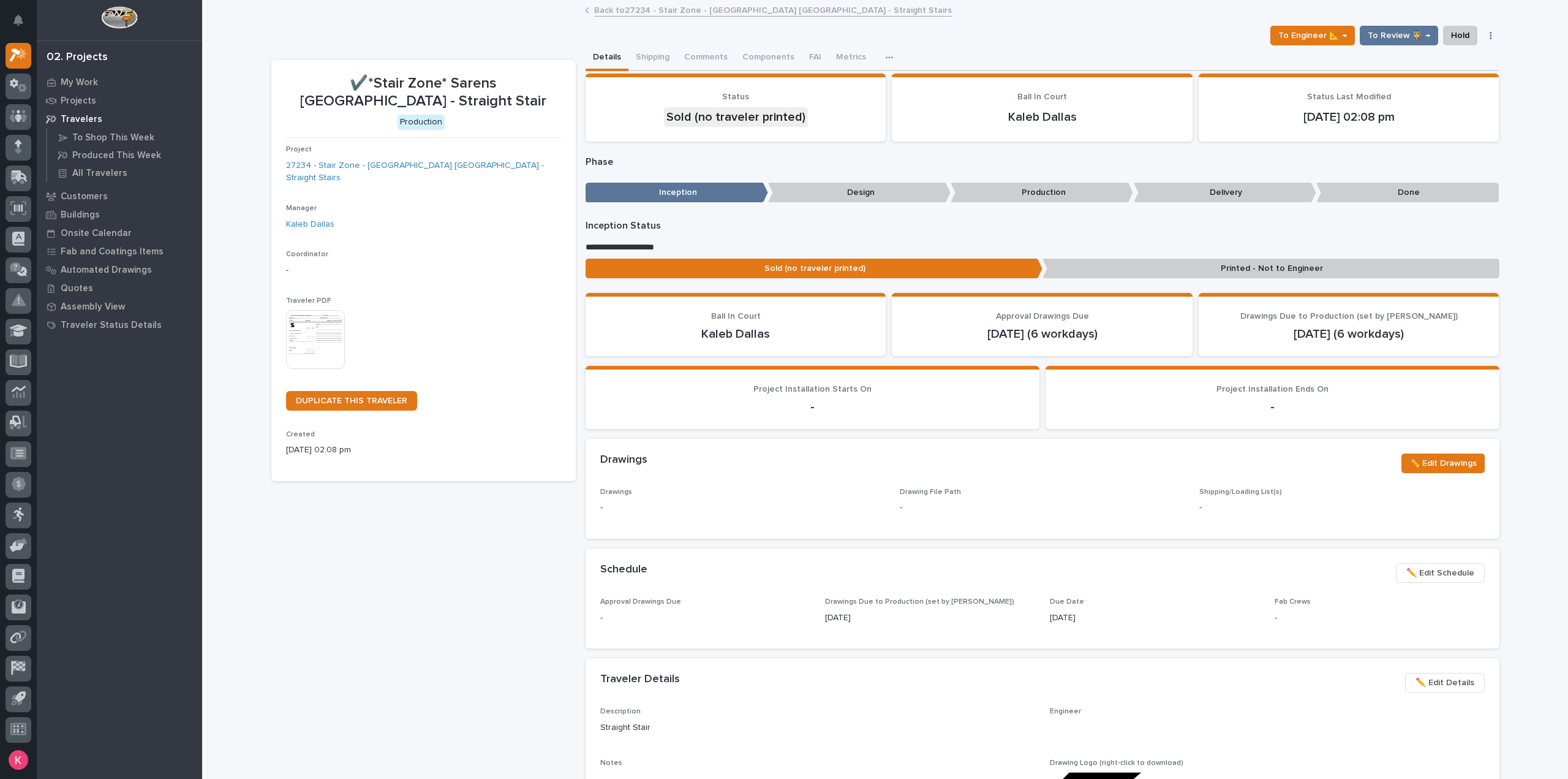
click at [317, 332] on img at bounding box center [315, 339] width 59 height 59
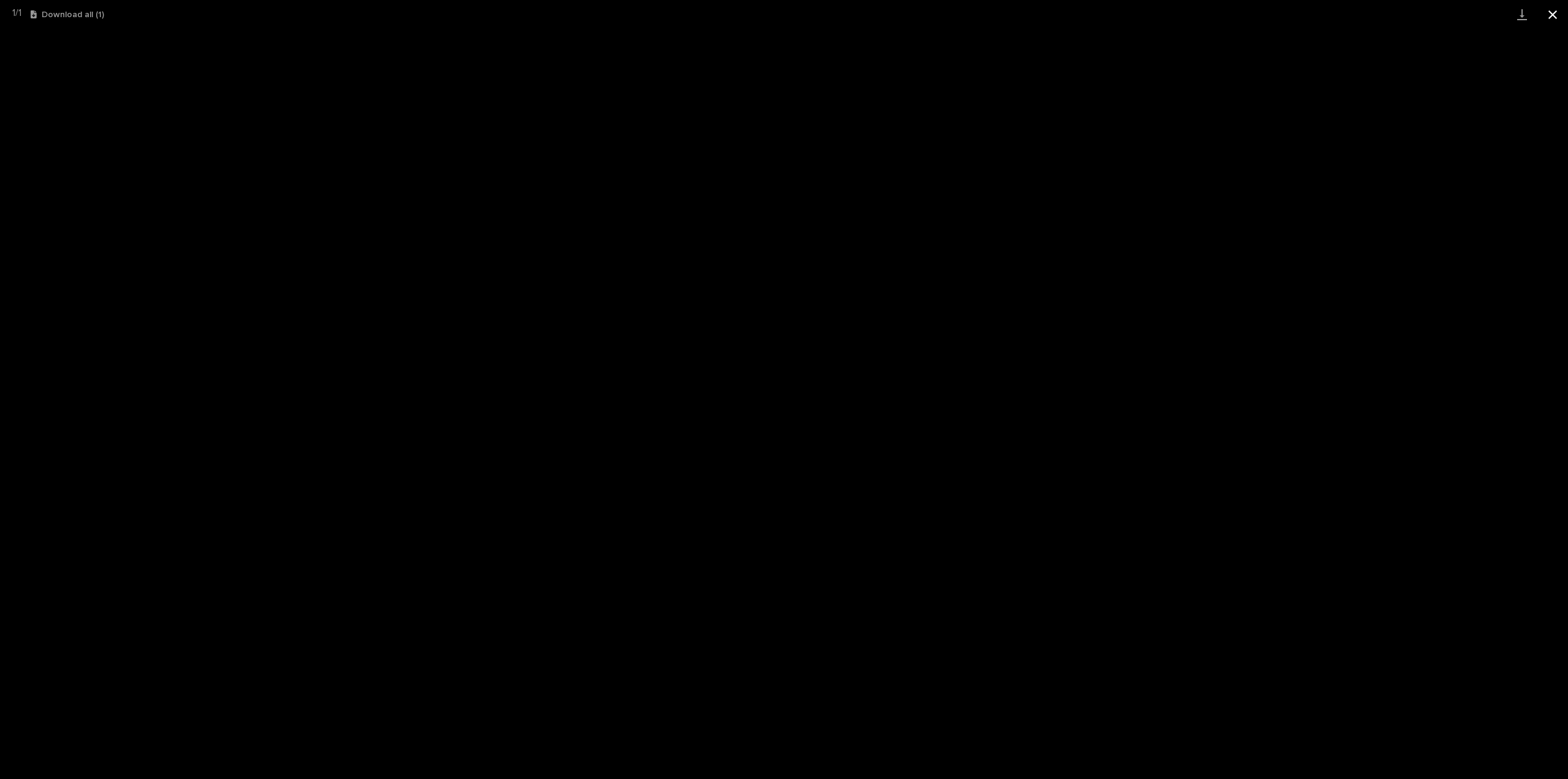
drag, startPoint x: 1551, startPoint y: 12, endPoint x: 1549, endPoint y: 25, distance: 13.2
click at [1551, 12] on button "Close gallery" at bounding box center [1552, 14] width 30 height 29
